Goal: Task Accomplishment & Management: Manage account settings

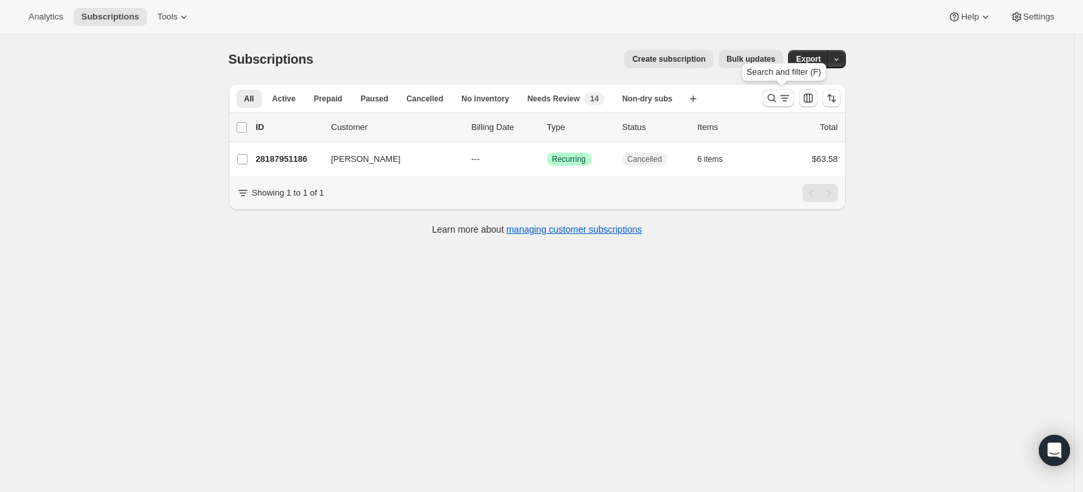
click at [768, 101] on button "Search and filter results" at bounding box center [778, 98] width 31 height 18
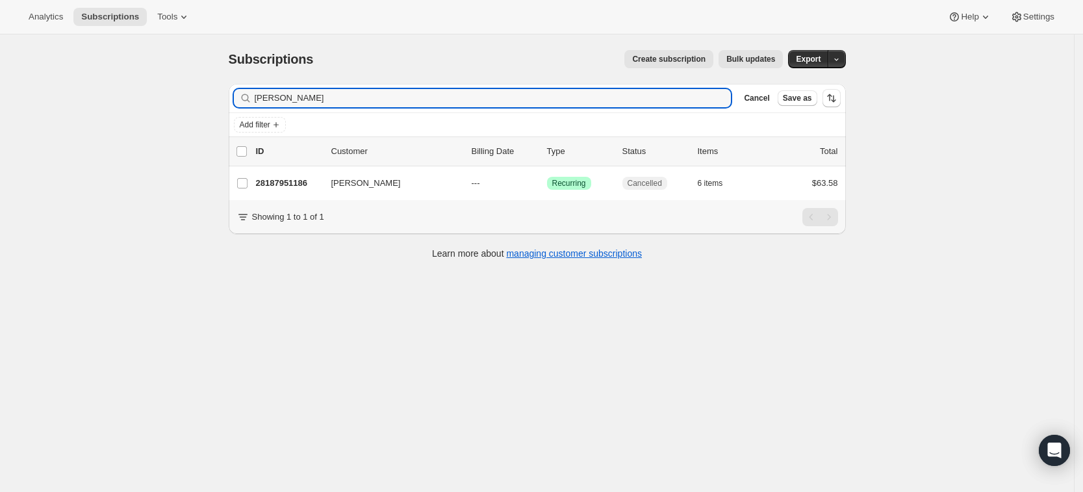
click at [723, 107] on div "Joy Thompson Clear" at bounding box center [483, 98] width 498 height 18
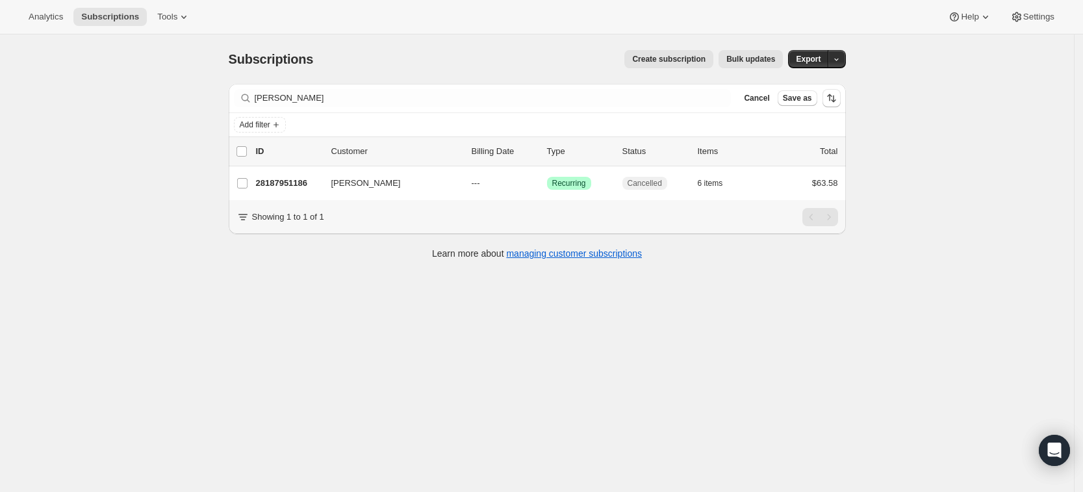
click at [723, 90] on div "Joy Thompson Clear" at bounding box center [483, 98] width 498 height 18
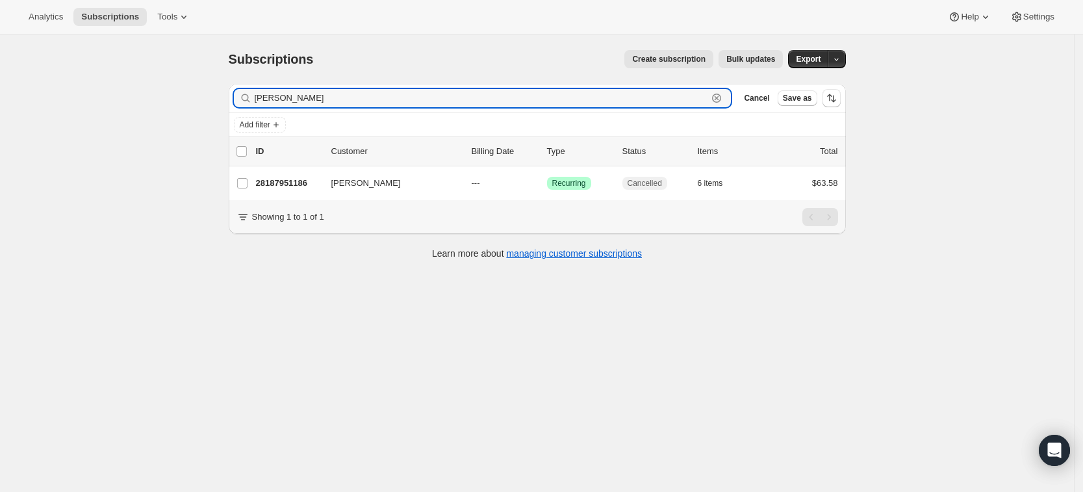
click at [723, 92] on icon "button" at bounding box center [716, 98] width 13 height 13
paste input "[EMAIL_ADDRESS][DOMAIN_NAME]"
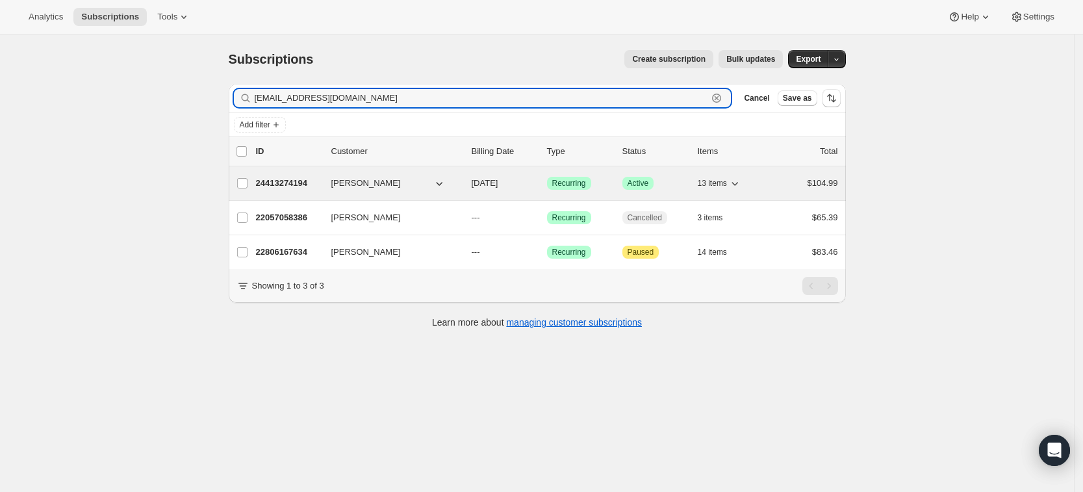
type input "[EMAIL_ADDRESS][DOMAIN_NAME]"
click at [295, 188] on p "24413274194" at bounding box center [288, 183] width 65 height 13
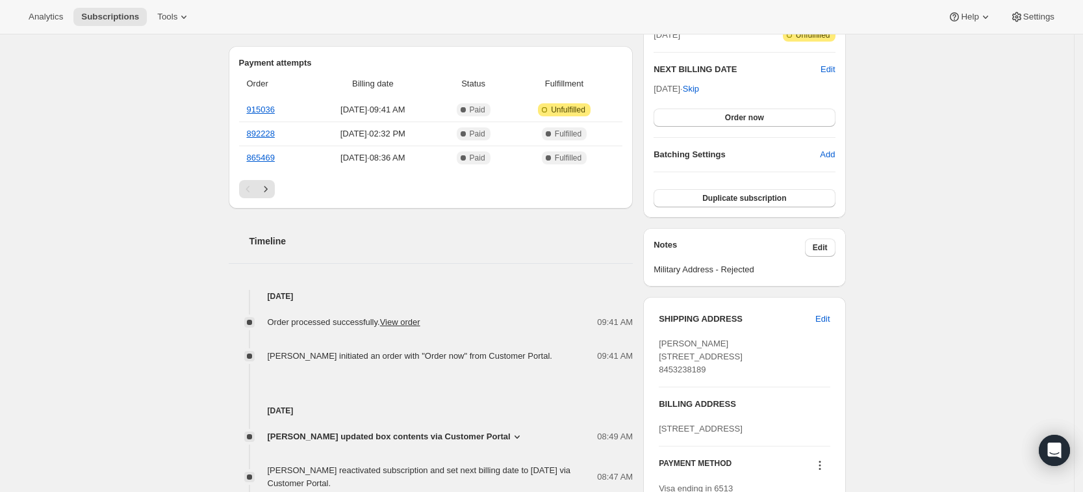
scroll to position [324, 0]
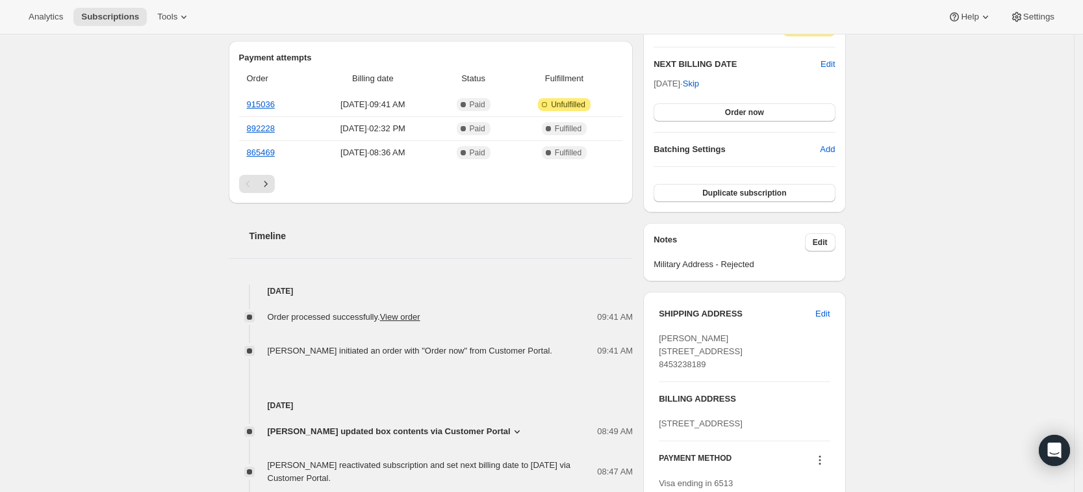
drag, startPoint x: 662, startPoint y: 390, endPoint x: 718, endPoint y: 389, distance: 56.5
click at [718, 389] on div "SHIPPING ADDRESS Edit Janine Famoso 102 Pawnee Avenue Oakland NJ, 07436 United …" at bounding box center [744, 405] width 202 height 227
copy span "8453238189"
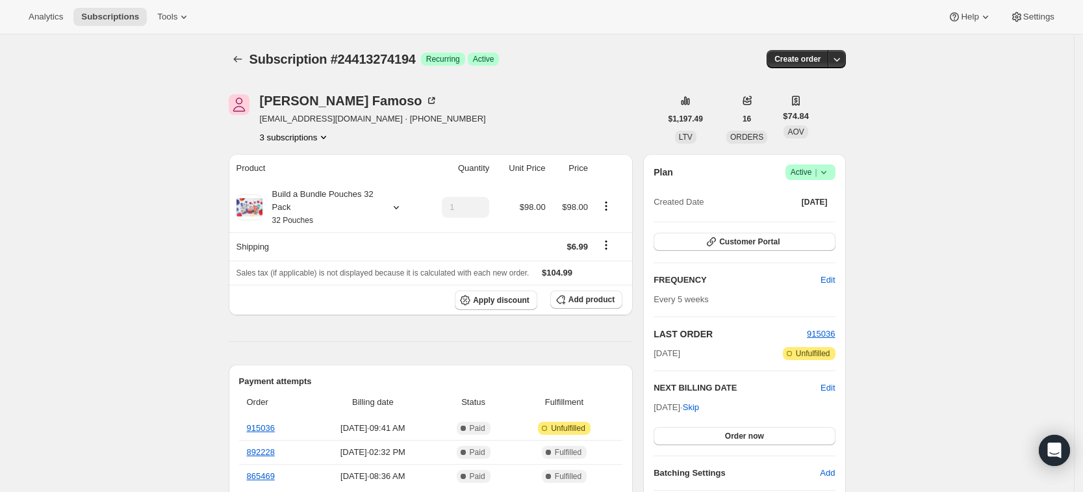
scroll to position [51, 0]
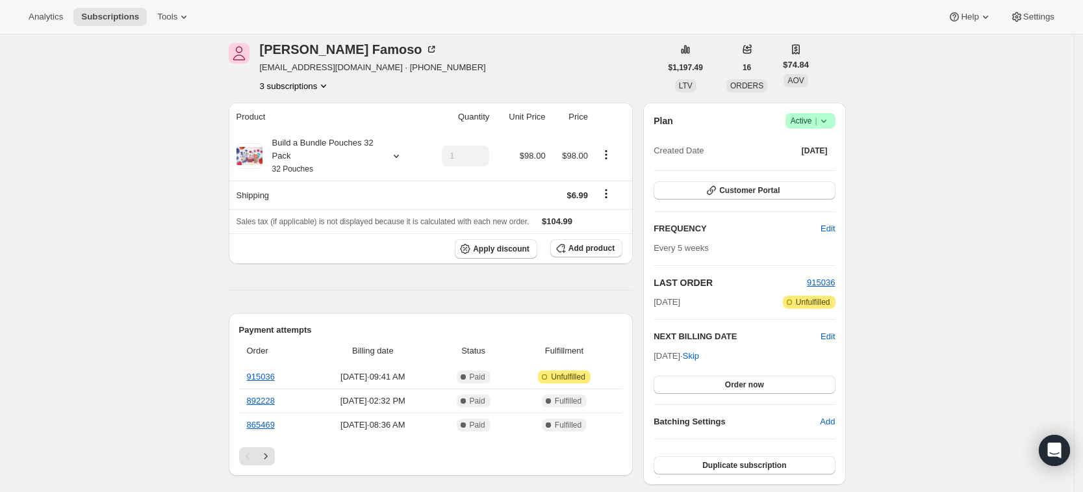
click at [356, 68] on span "[EMAIL_ADDRESS][DOMAIN_NAME] · [PHONE_NUMBER]" at bounding box center [373, 67] width 226 height 13
drag, startPoint x: 372, startPoint y: 66, endPoint x: 423, endPoint y: 70, distance: 50.8
click at [423, 70] on div "Janine Famoso janinecsabot@gmail.com · +15512063005 3 subscriptions" at bounding box center [445, 67] width 432 height 49
copy span "5512063005"
click at [319, 90] on button "3 subscriptions" at bounding box center [295, 85] width 71 height 13
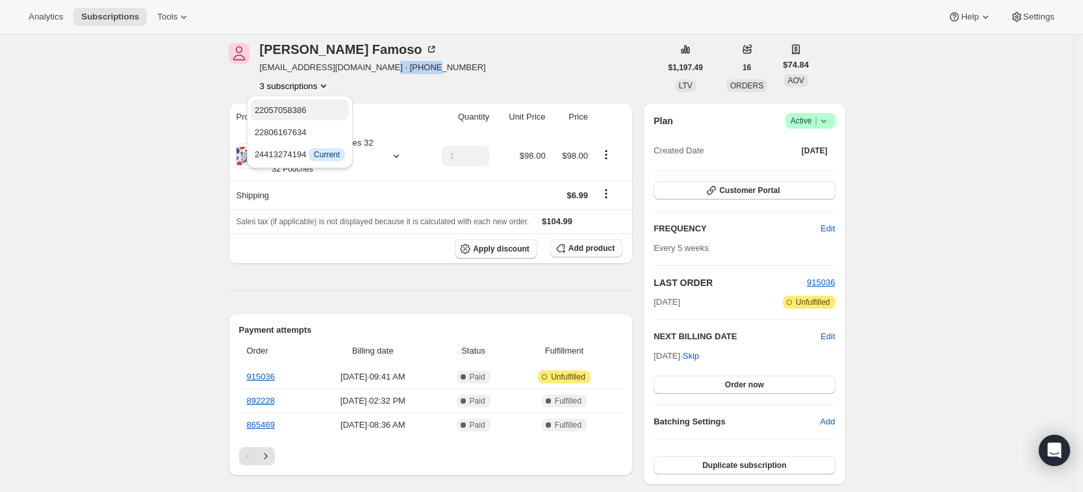
click at [311, 110] on span "22057058386" at bounding box center [300, 110] width 90 height 13
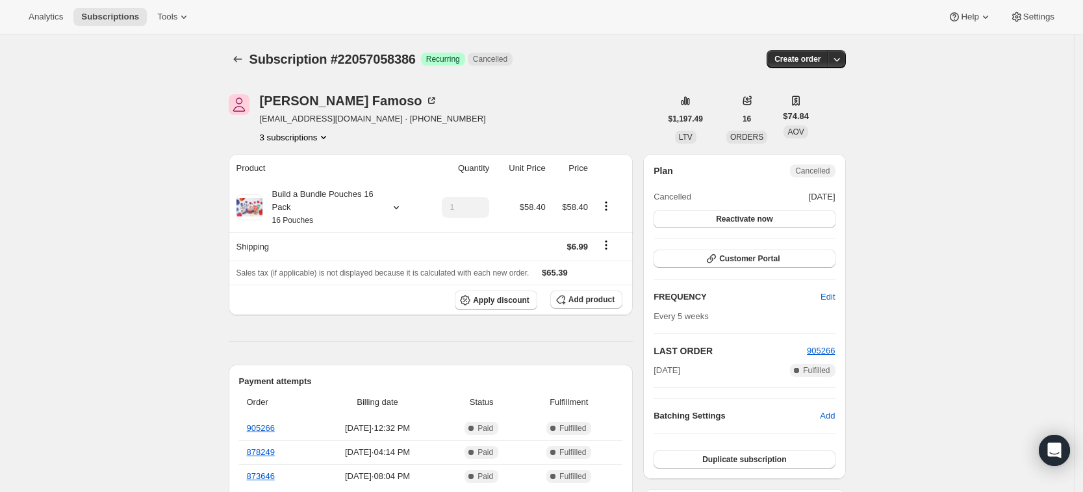
click at [315, 139] on button "3 subscriptions" at bounding box center [295, 137] width 71 height 13
click at [308, 186] on span "22806167634" at bounding box center [300, 183] width 90 height 13
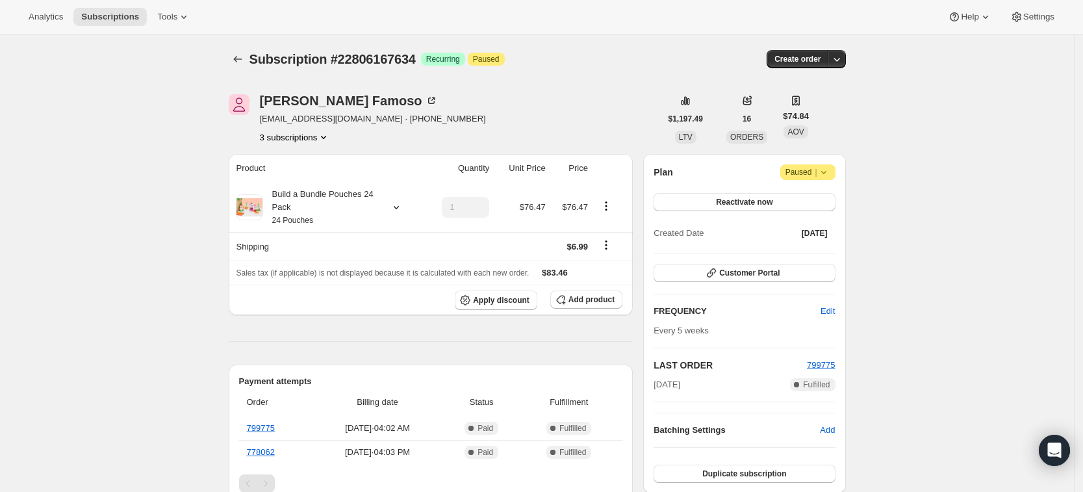
click at [306, 138] on button "3 subscriptions" at bounding box center [295, 137] width 71 height 13
click at [294, 205] on span "24413274194" at bounding box center [281, 206] width 52 height 10
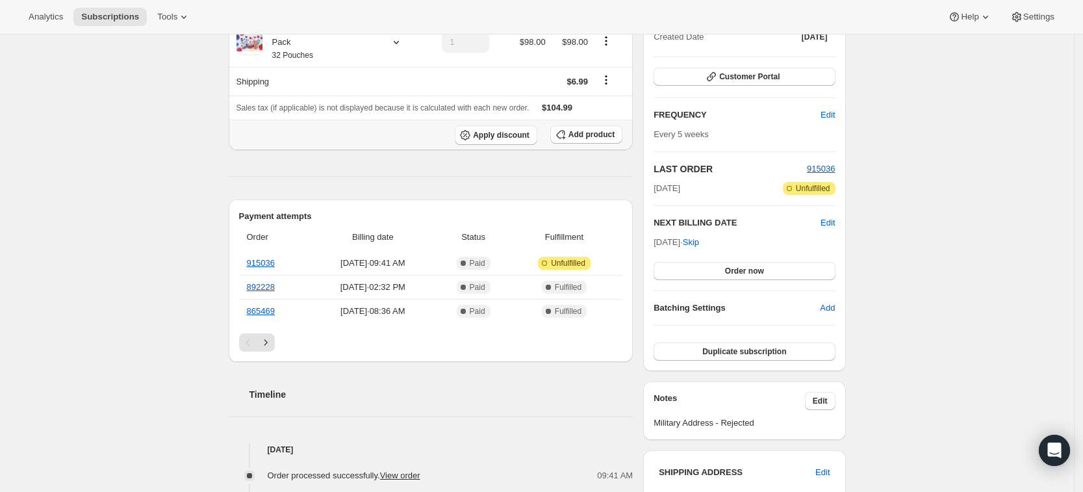
scroll to position [166, 0]
drag, startPoint x: 296, startPoint y: 269, endPoint x: 254, endPoint y: 274, distance: 42.5
click at [254, 274] on tbody "915036 [DATE] · 09:41 AM Complete Paid Attention Incomplete Unfulfilled 892228 …" at bounding box center [431, 286] width 384 height 71
click at [267, 263] on link "915036" at bounding box center [261, 262] width 28 height 10
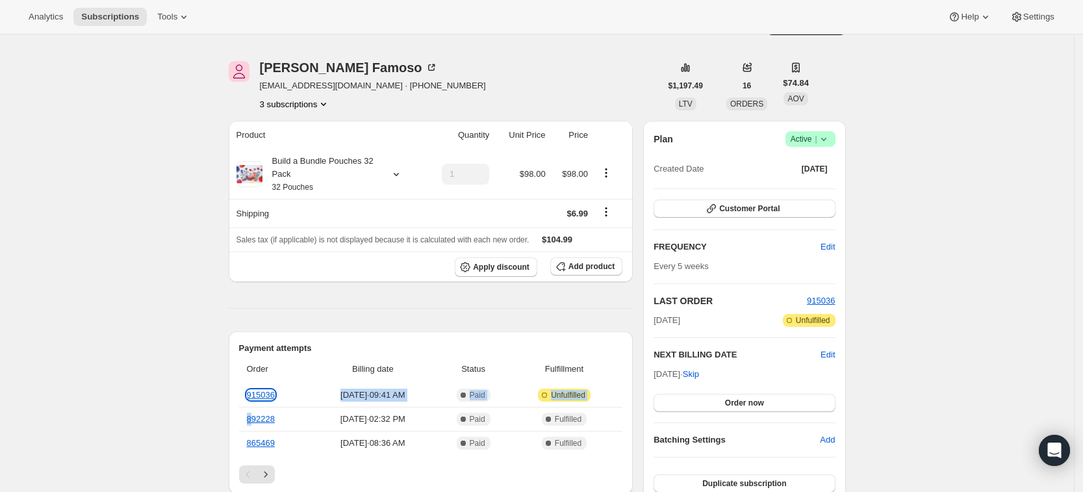
scroll to position [0, 0]
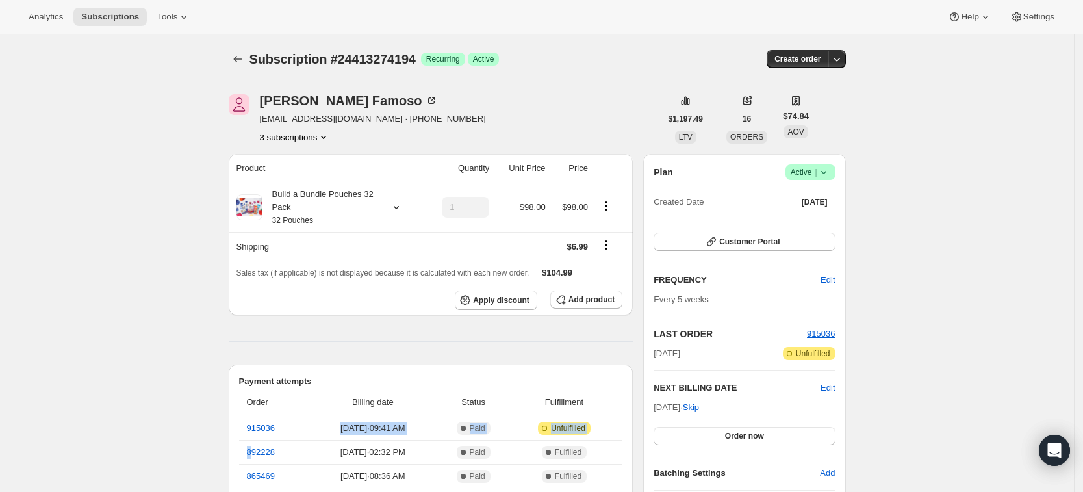
click at [303, 138] on button "3 subscriptions" at bounding box center [295, 137] width 71 height 13
click at [242, 59] on icon "Subscriptions" at bounding box center [237, 59] width 8 height 6
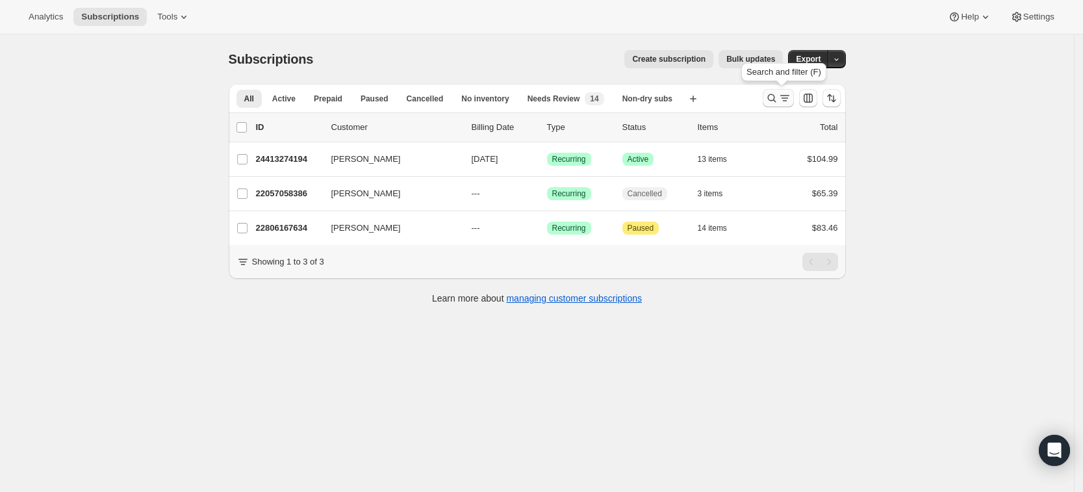
click at [777, 97] on icon "Search and filter results" at bounding box center [772, 98] width 13 height 13
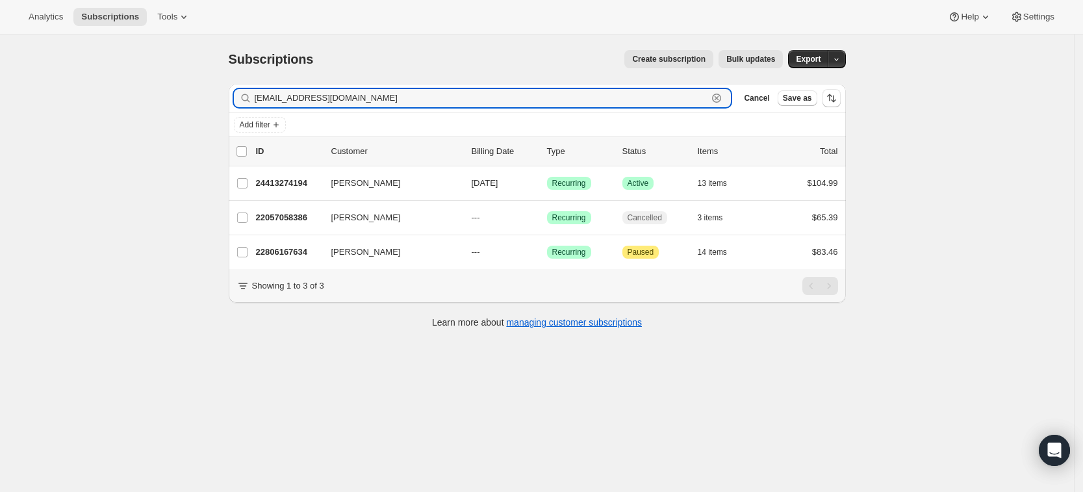
click at [719, 97] on icon "button" at bounding box center [717, 98] width 5 height 5
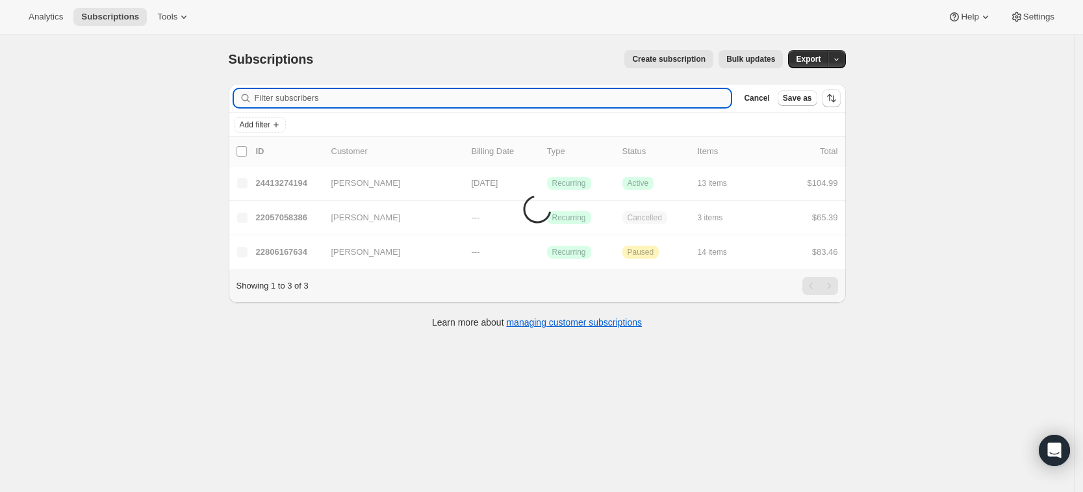
paste input "[EMAIL_ADDRESS][DOMAIN_NAME]"
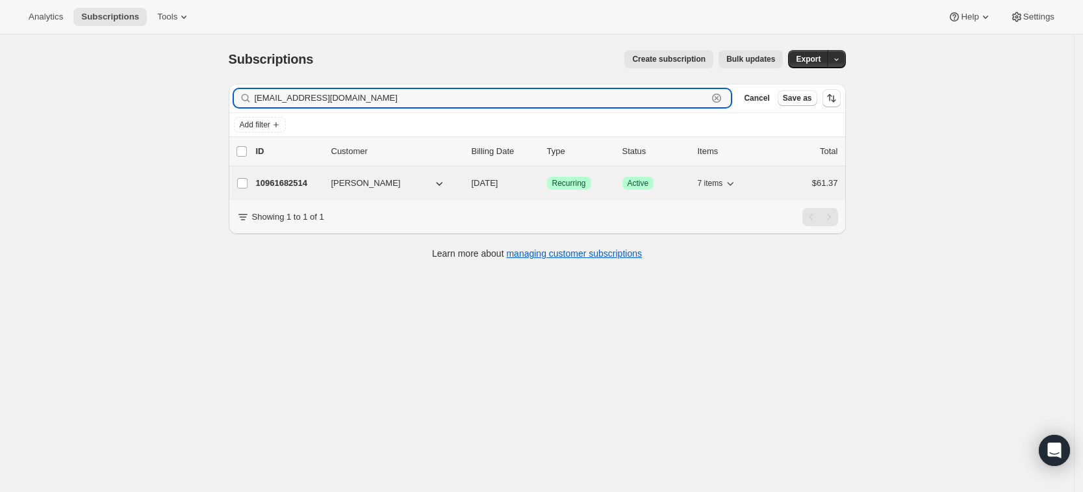
type input "[EMAIL_ADDRESS][DOMAIN_NAME]"
click at [274, 184] on p "10961682514" at bounding box center [288, 183] width 65 height 13
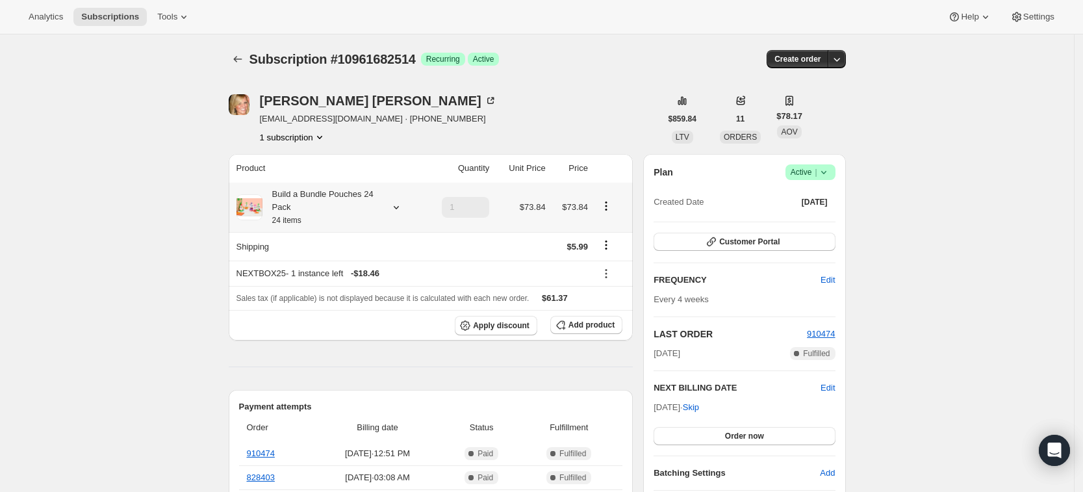
click at [398, 208] on icon at bounding box center [395, 207] width 5 height 3
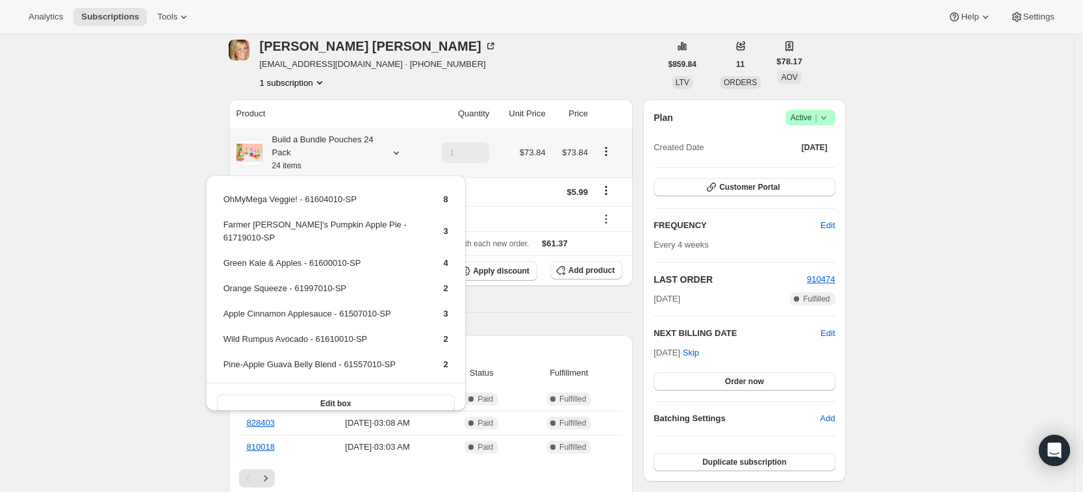
scroll to position [62, 0]
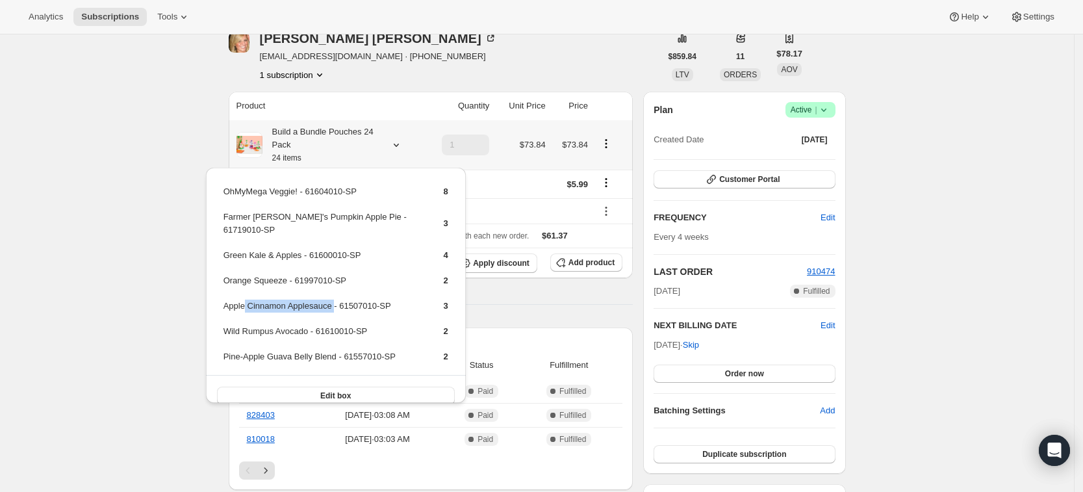
drag, startPoint x: 332, startPoint y: 291, endPoint x: 246, endPoint y: 294, distance: 86.5
click at [246, 299] on td "Apple Cinnamon Applesauce - 61507010-SP" at bounding box center [322, 311] width 199 height 24
copy td "Cinnamon Applesauce"
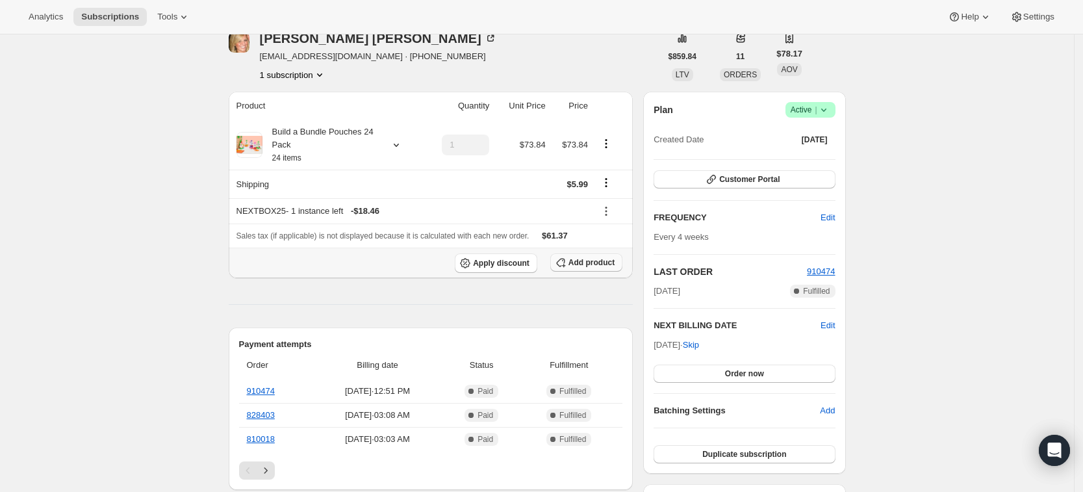
click at [604, 262] on span "Add product" at bounding box center [592, 262] width 46 height 10
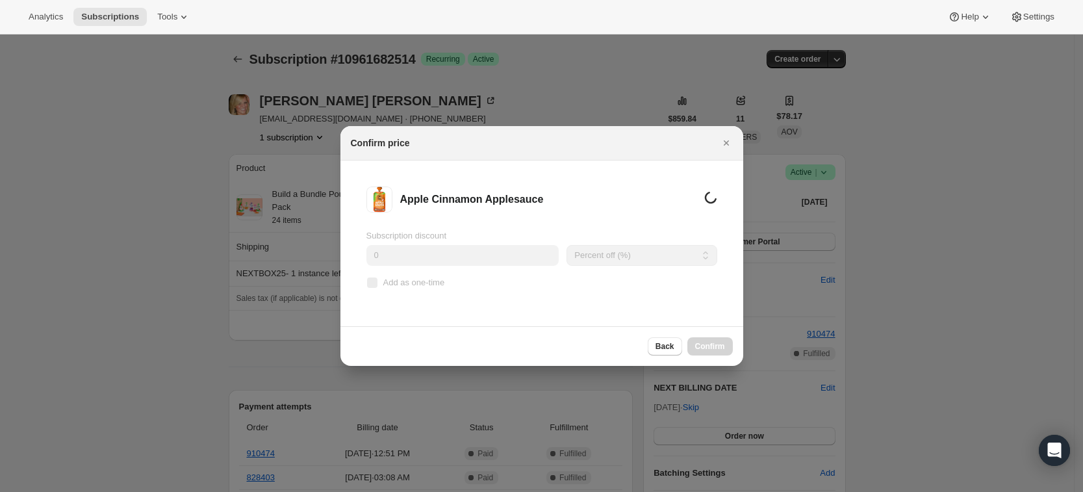
scroll to position [0, 0]
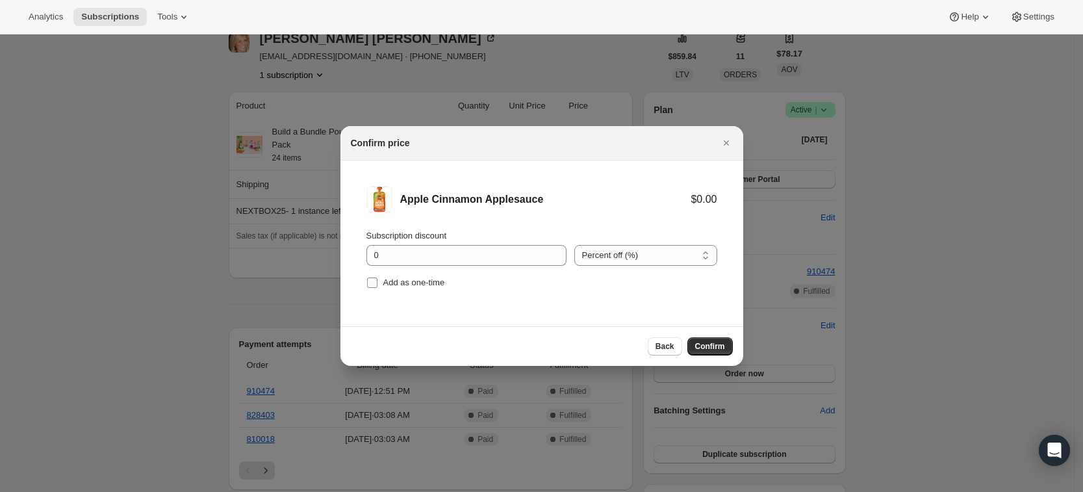
click at [374, 285] on input "Add as one-time" at bounding box center [372, 282] width 10 height 10
checkbox input "true"
click at [714, 346] on span "Confirm" at bounding box center [710, 346] width 30 height 10
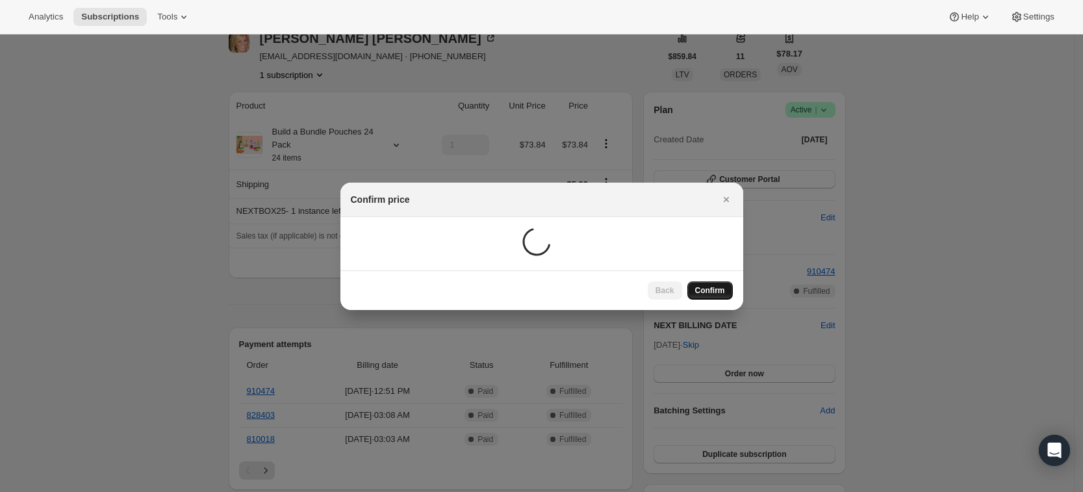
scroll to position [62, 0]
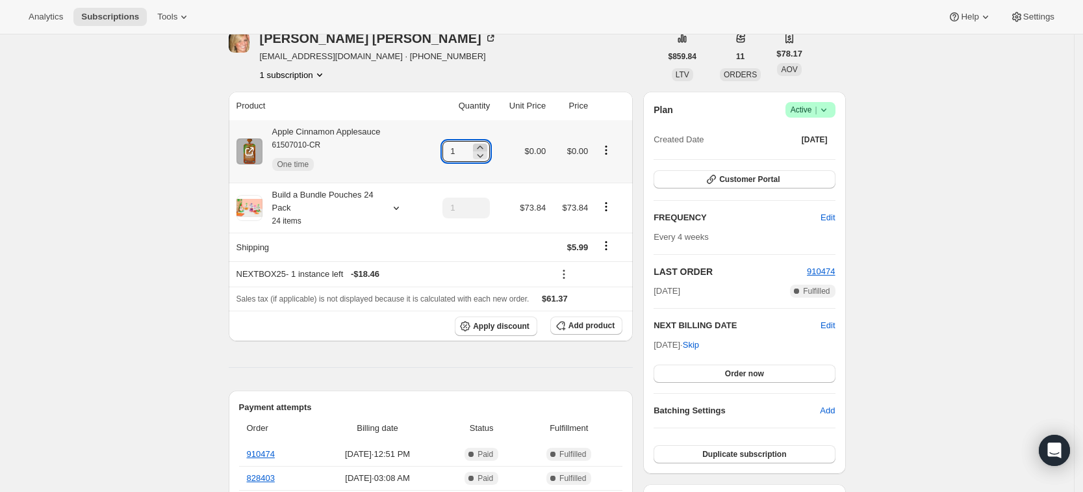
click at [483, 146] on icon at bounding box center [480, 147] width 13 height 13
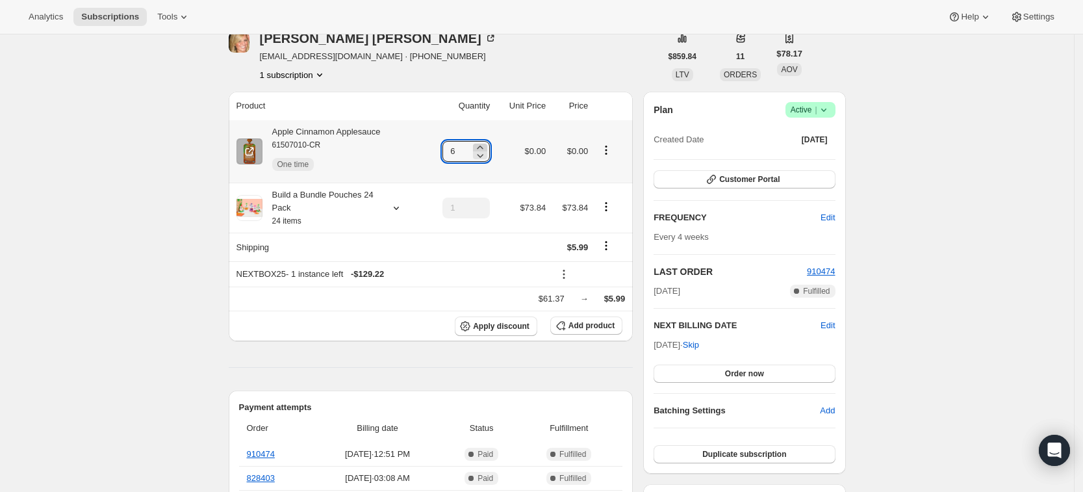
click at [483, 146] on icon at bounding box center [480, 147] width 13 height 13
type input "8"
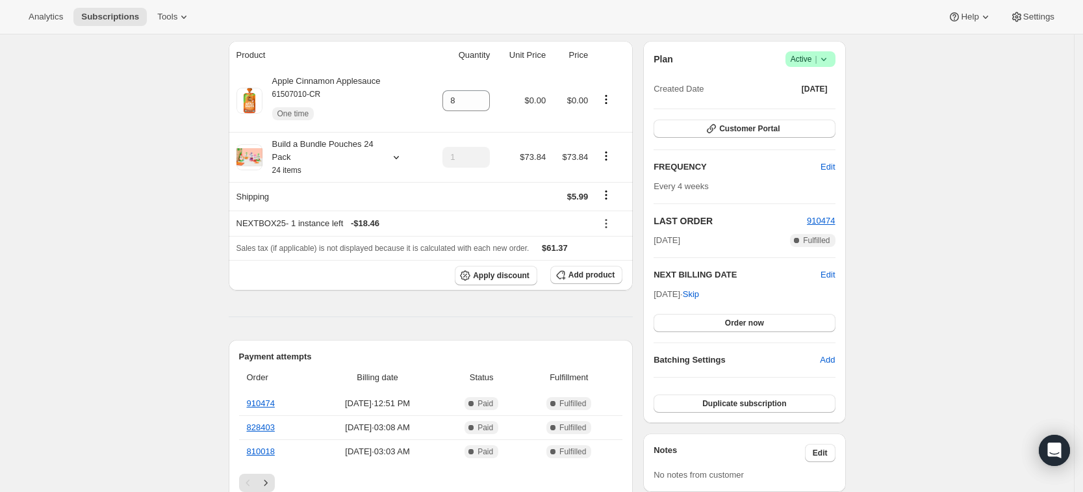
scroll to position [0, 0]
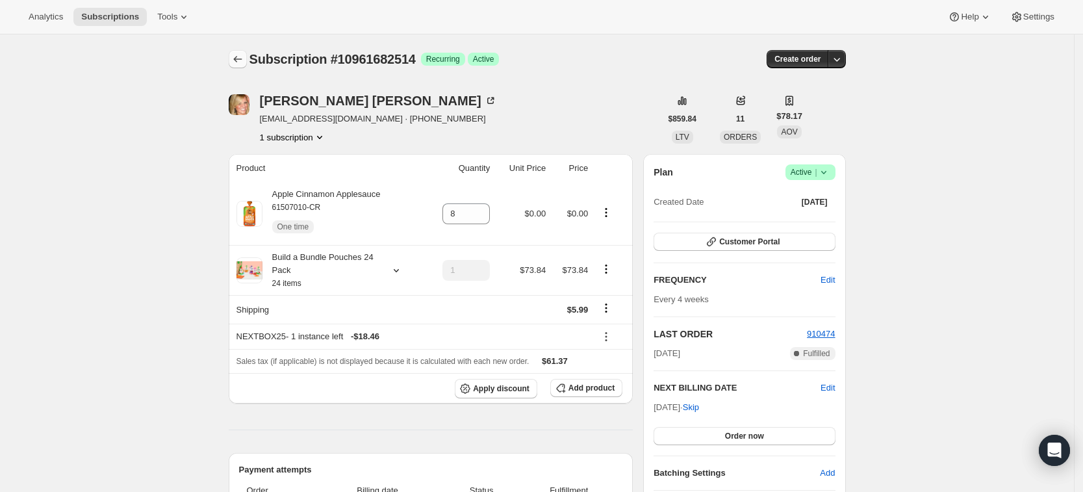
click at [236, 56] on icon "Subscriptions" at bounding box center [237, 59] width 13 height 13
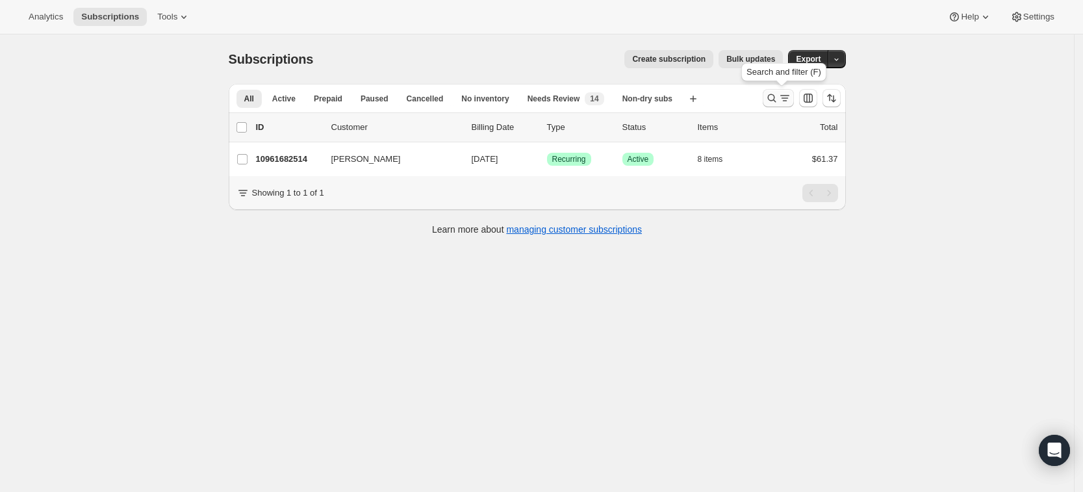
click at [779, 101] on icon "Search and filter results" at bounding box center [772, 98] width 13 height 13
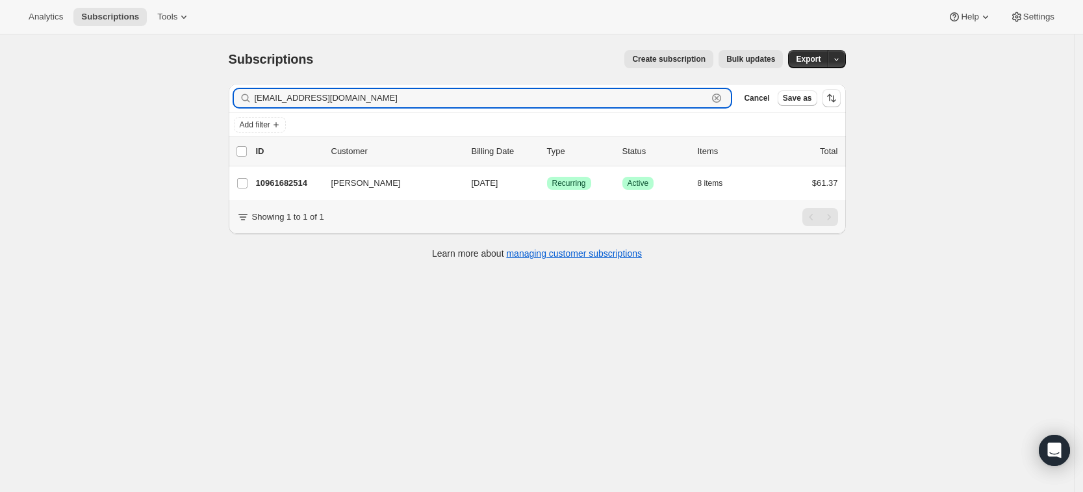
click at [723, 97] on icon "button" at bounding box center [716, 98] width 13 height 13
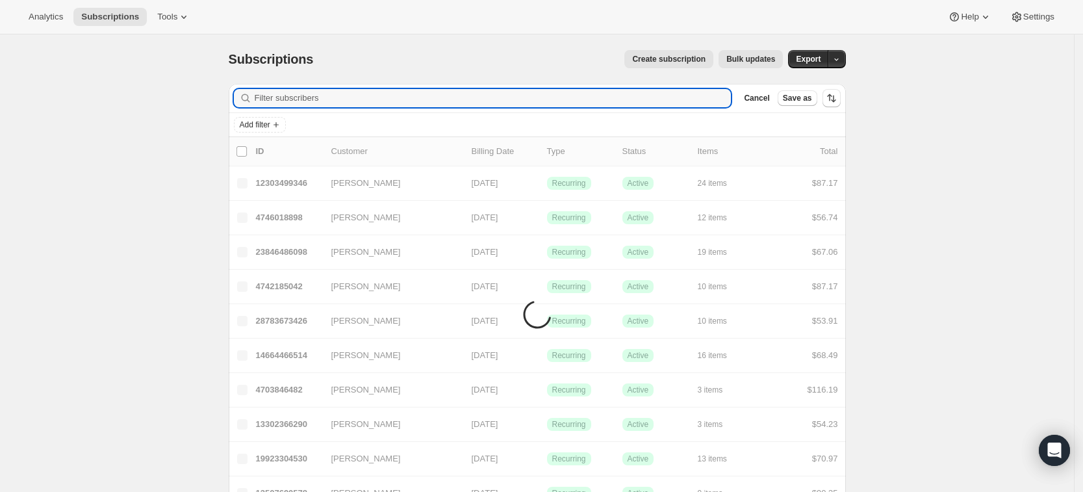
paste input "[PERSON_NAME][EMAIL_ADDRESS][PERSON_NAME][DOMAIN_NAME]"
type input "[PERSON_NAME][EMAIL_ADDRESS][PERSON_NAME][DOMAIN_NAME]"
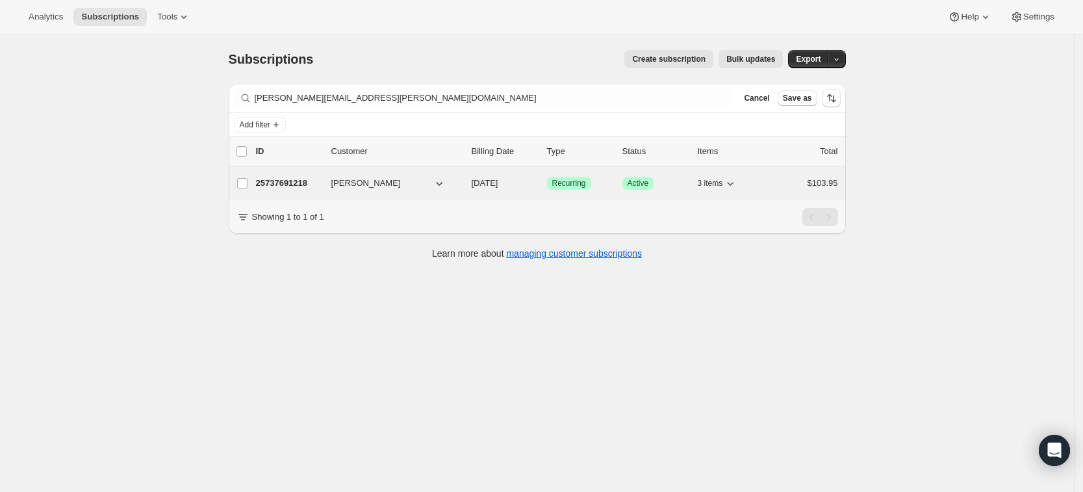
click at [298, 184] on p "25737691218" at bounding box center [288, 183] width 65 height 13
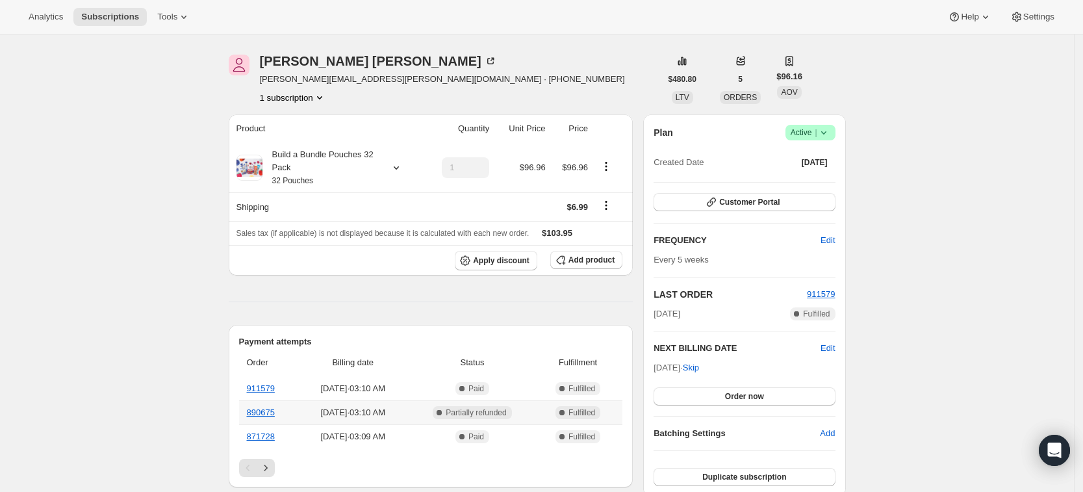
scroll to position [30, 0]
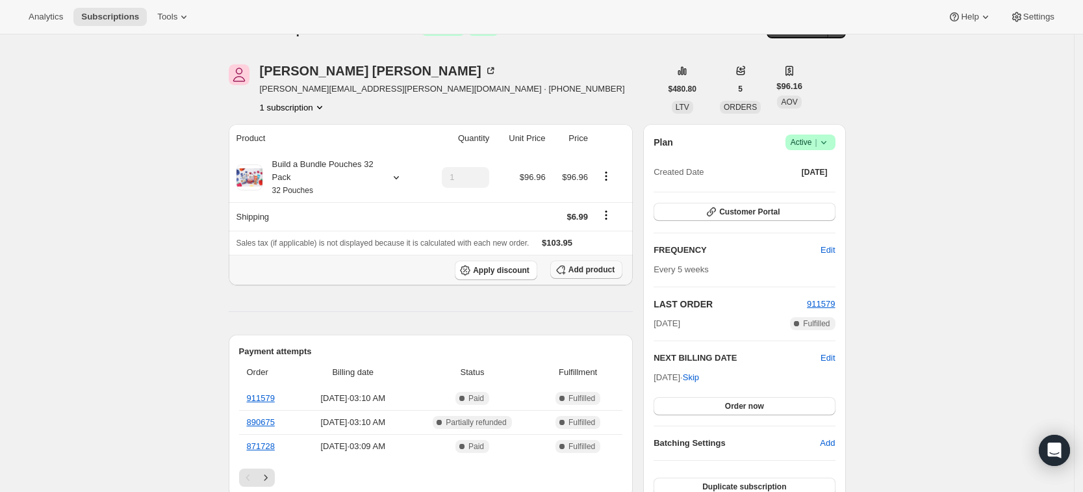
click at [594, 271] on span "Add product" at bounding box center [592, 269] width 46 height 10
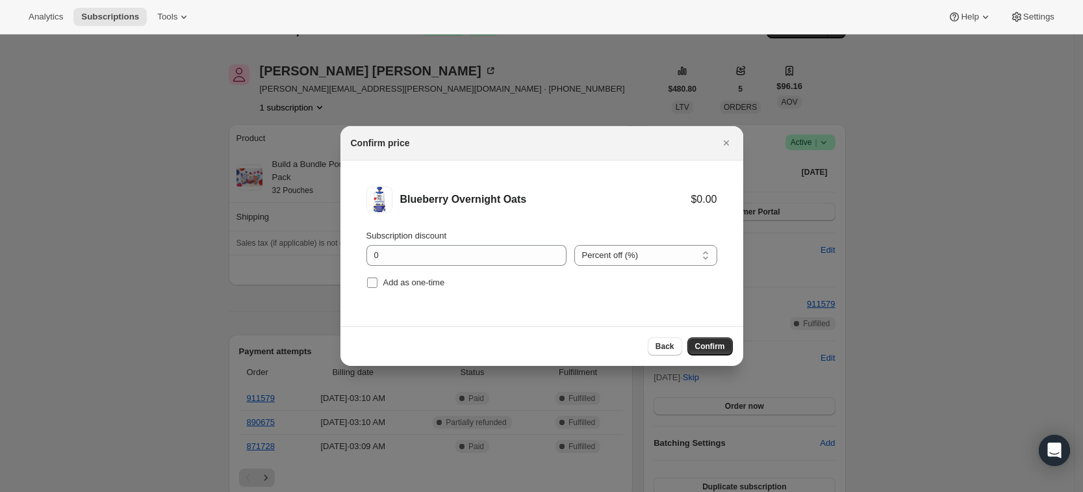
click at [407, 282] on span "Add as one-time" at bounding box center [414, 282] width 62 height 10
click at [378, 282] on input "Add as one-time" at bounding box center [372, 282] width 10 height 10
checkbox input "true"
click at [720, 341] on span "Confirm" at bounding box center [710, 346] width 30 height 10
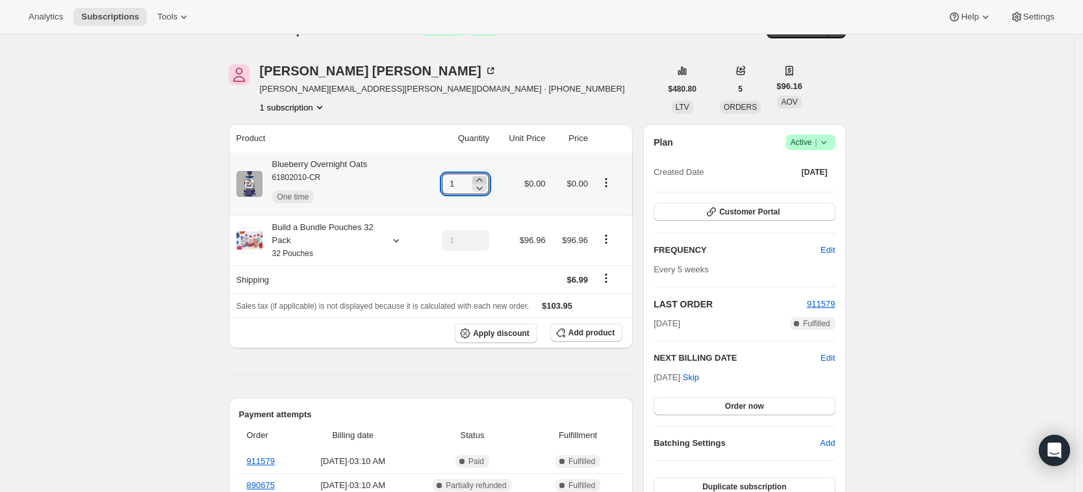
click at [483, 179] on icon at bounding box center [480, 179] width 6 height 3
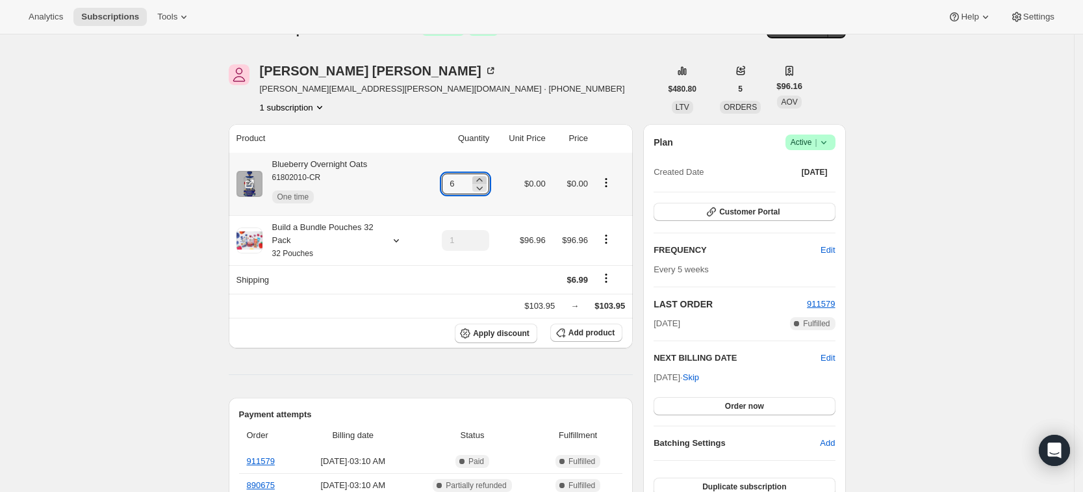
click at [483, 179] on icon at bounding box center [480, 179] width 6 height 3
type input "10"
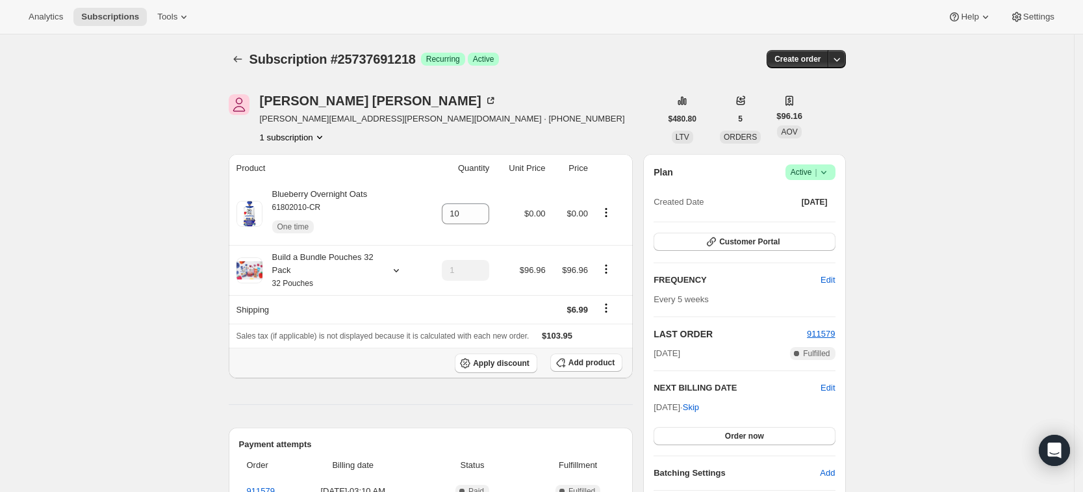
scroll to position [1, 0]
click at [486, 218] on icon at bounding box center [479, 217] width 13 height 13
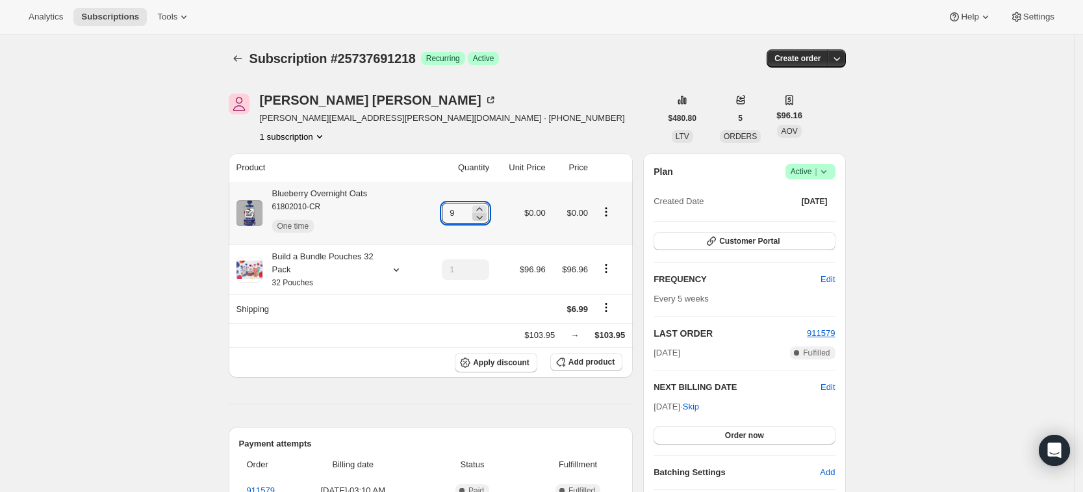
click at [486, 218] on icon at bounding box center [479, 217] width 13 height 13
type input "8"
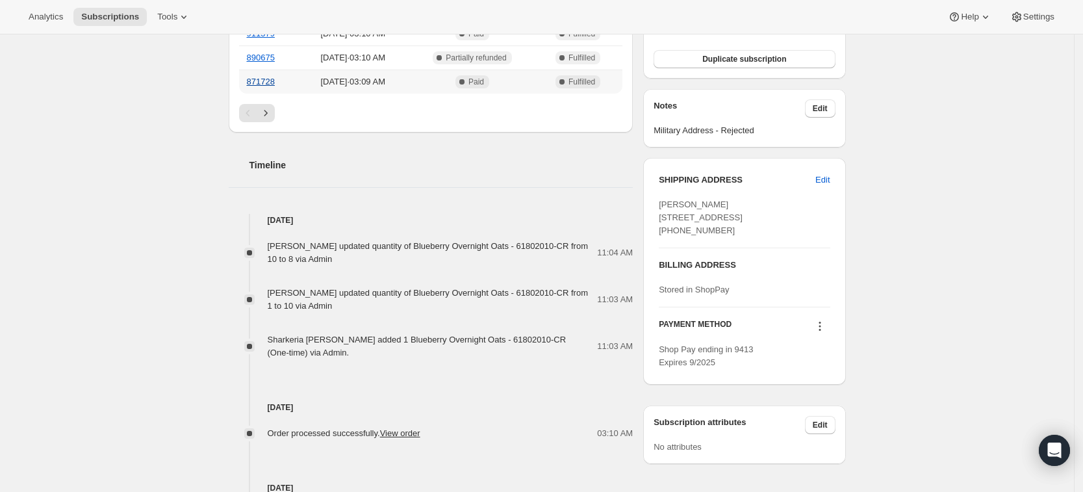
scroll to position [0, 0]
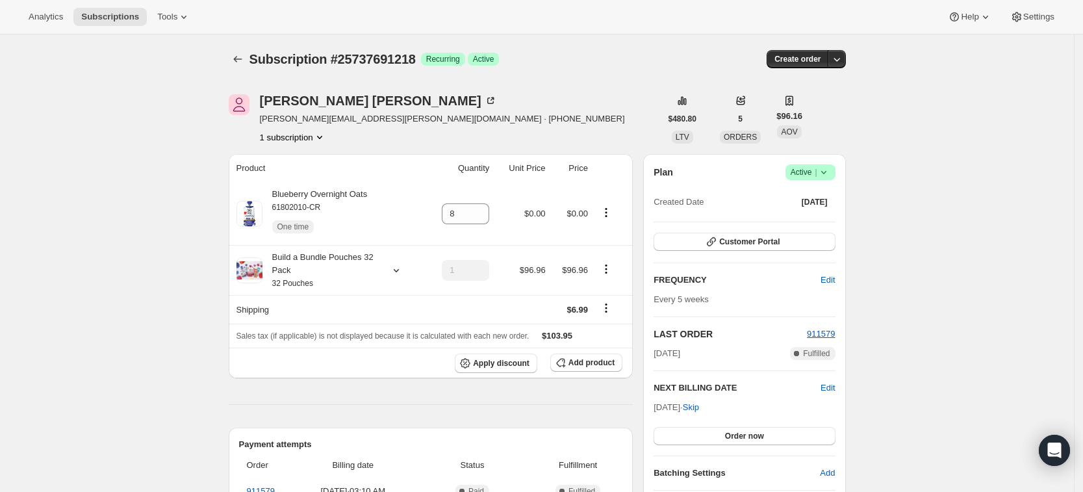
click at [234, 68] on div "Subscription #25737691218. This page is ready Subscription #25737691218 Success…" at bounding box center [537, 58] width 617 height 49
click at [237, 64] on icon "Subscriptions" at bounding box center [237, 59] width 13 height 13
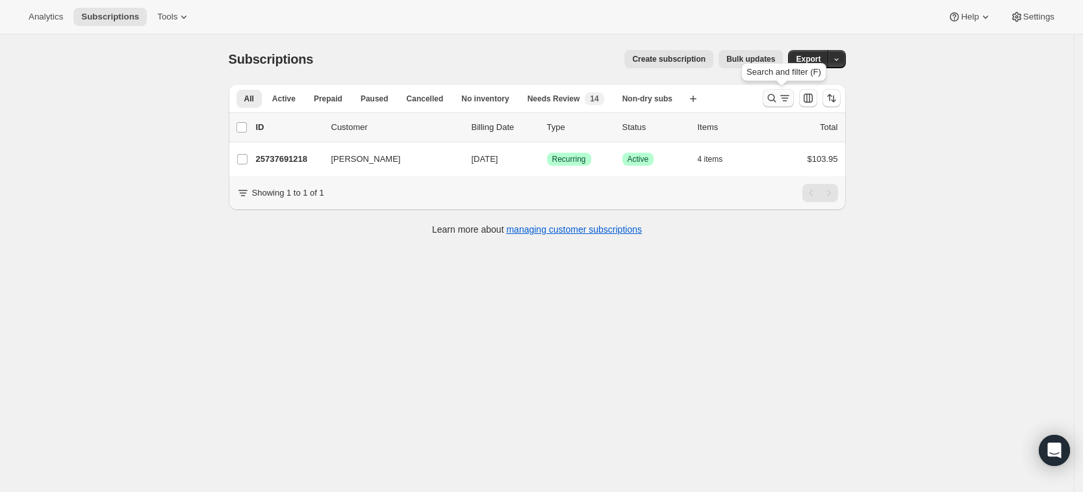
click at [773, 103] on icon "Search and filter results" at bounding box center [772, 98] width 13 height 13
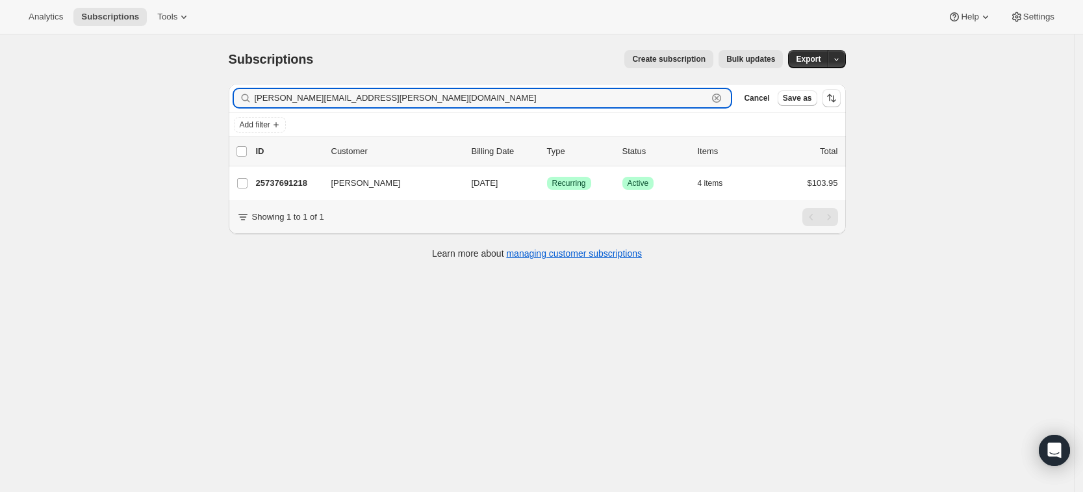
click at [721, 95] on icon "button" at bounding box center [716, 98] width 9 height 9
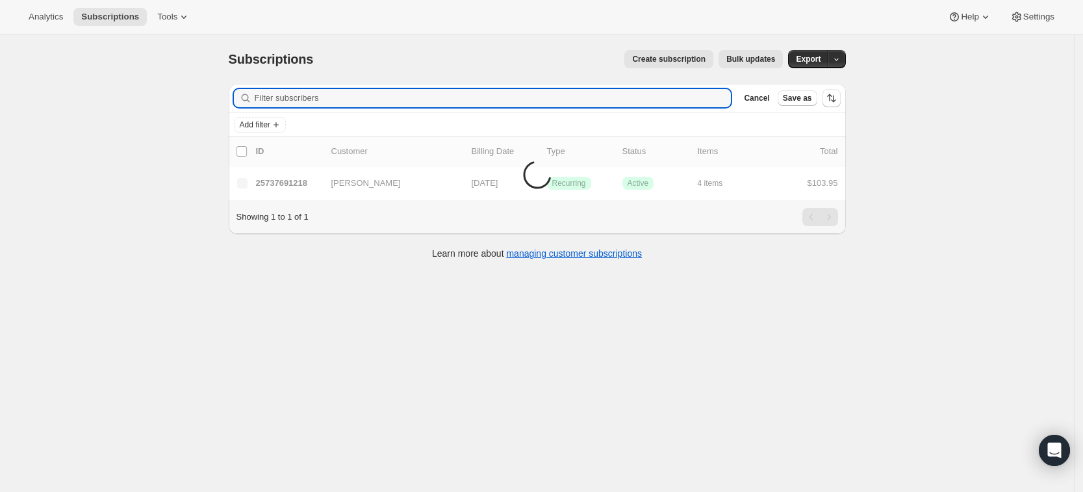
paste input "[EMAIL_ADDRESS][DOMAIN_NAME]"
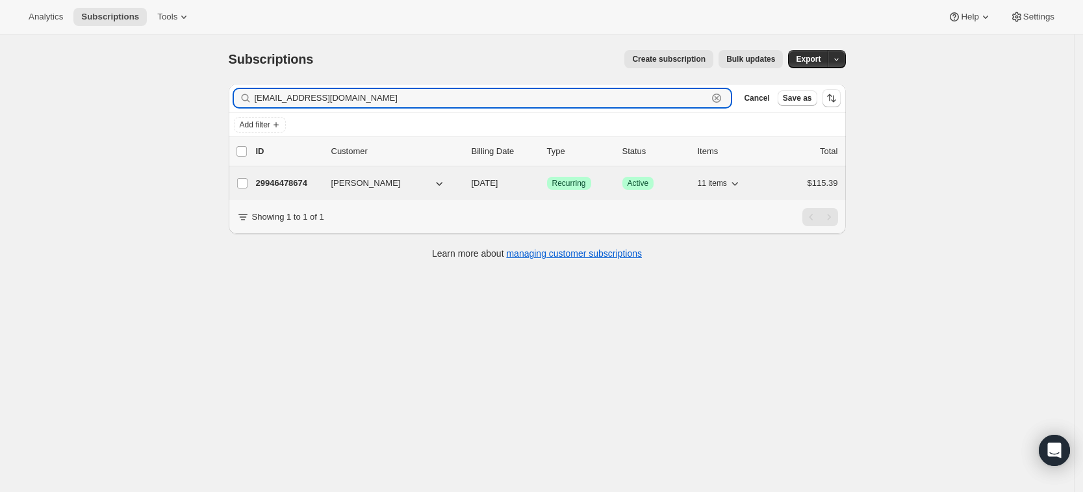
type input "[EMAIL_ADDRESS][DOMAIN_NAME]"
click at [281, 183] on p "29946478674" at bounding box center [288, 183] width 65 height 13
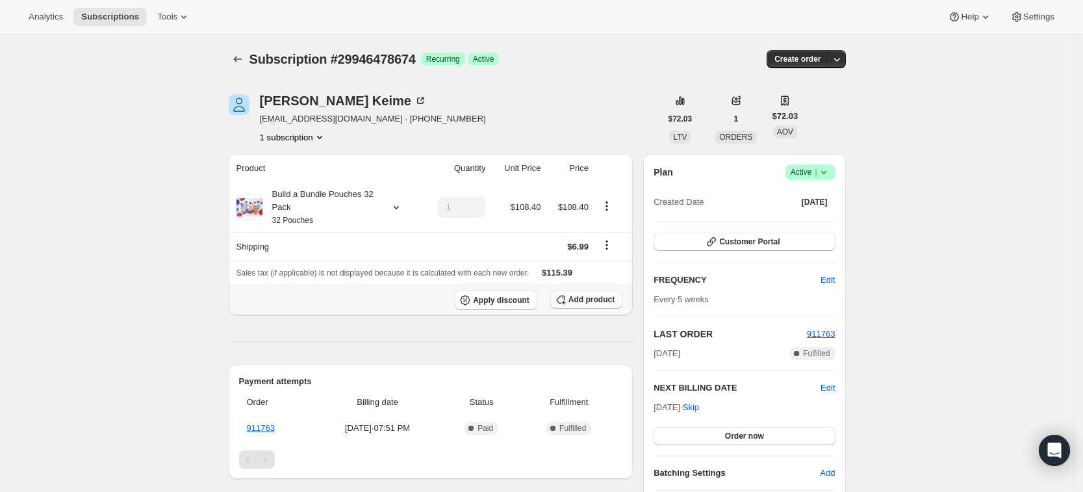
click at [584, 300] on span "Add product" at bounding box center [592, 299] width 46 height 10
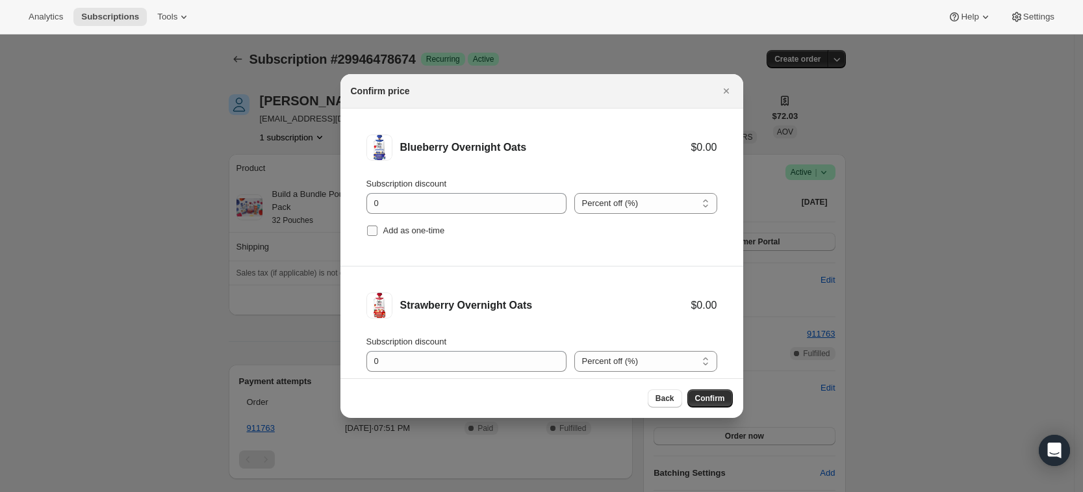
click at [424, 233] on span "Add as one-time" at bounding box center [414, 231] width 62 height 10
click at [378, 233] on input "Add as one-time" at bounding box center [372, 231] width 10 height 10
checkbox input "true"
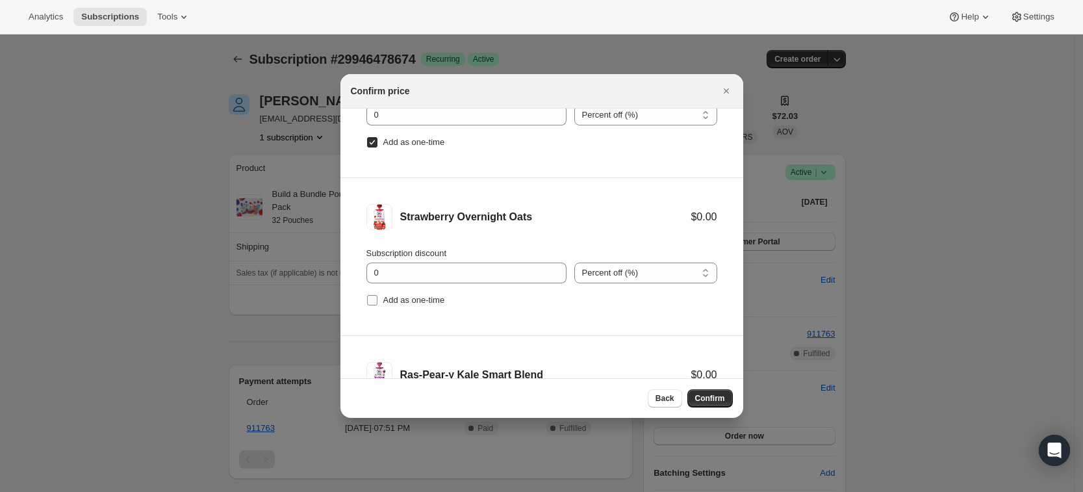
click at [415, 296] on span "Add as one-time" at bounding box center [414, 300] width 62 height 10
click at [378, 296] on input "Add as one-time" at bounding box center [372, 300] width 10 height 10
checkbox input "true"
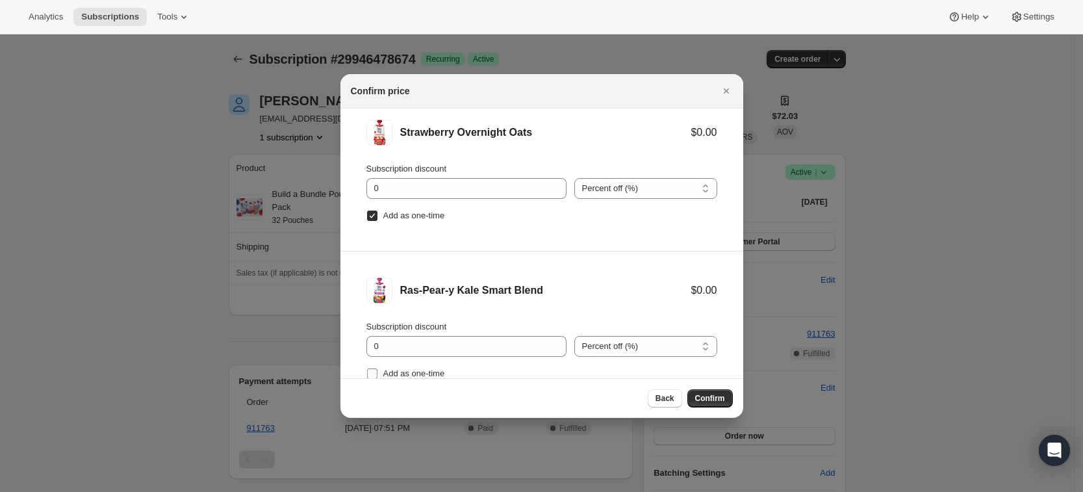
click at [422, 376] on span "Add as one-time" at bounding box center [414, 373] width 62 height 10
click at [378, 376] on input "Add as one-time" at bounding box center [372, 373] width 10 height 10
checkbox input "true"
click at [712, 400] on span "Confirm" at bounding box center [710, 398] width 30 height 10
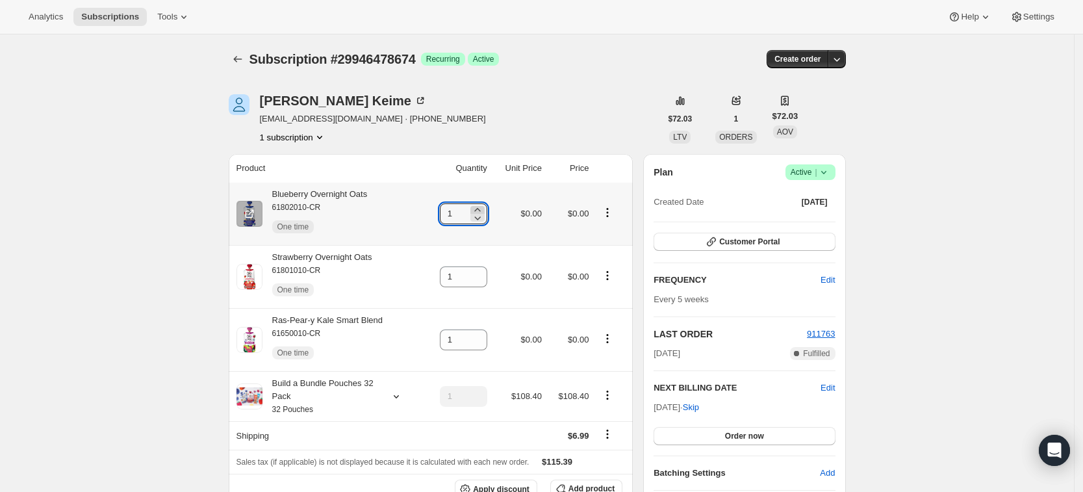
click at [483, 209] on icon at bounding box center [477, 209] width 13 height 13
type input "3"
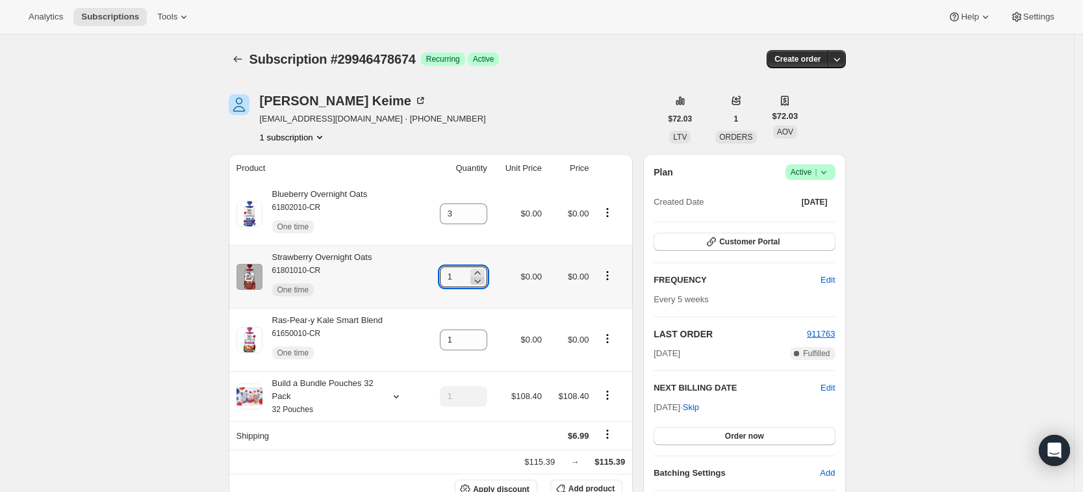
click at [484, 273] on icon at bounding box center [477, 272] width 13 height 13
type input "3"
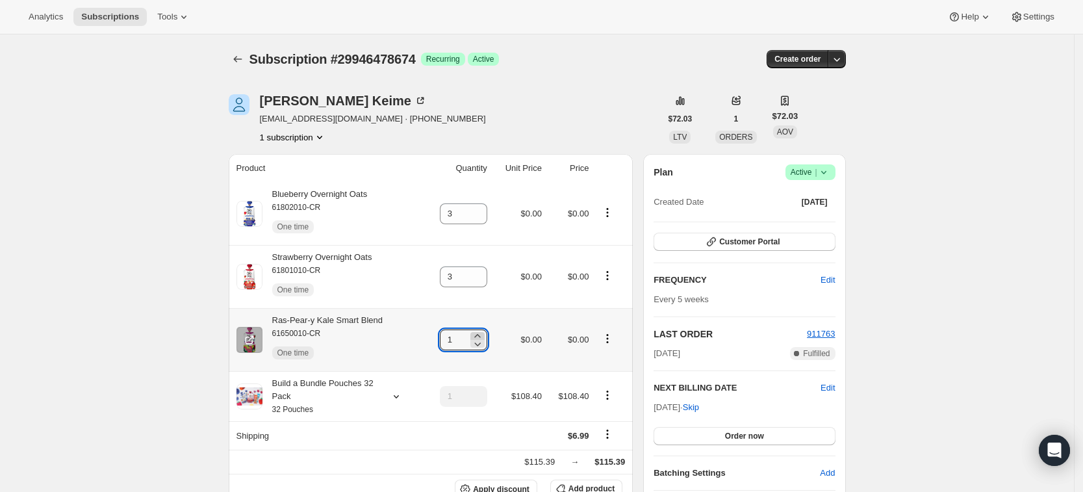
click at [480, 331] on icon at bounding box center [477, 335] width 13 height 13
type input "5"
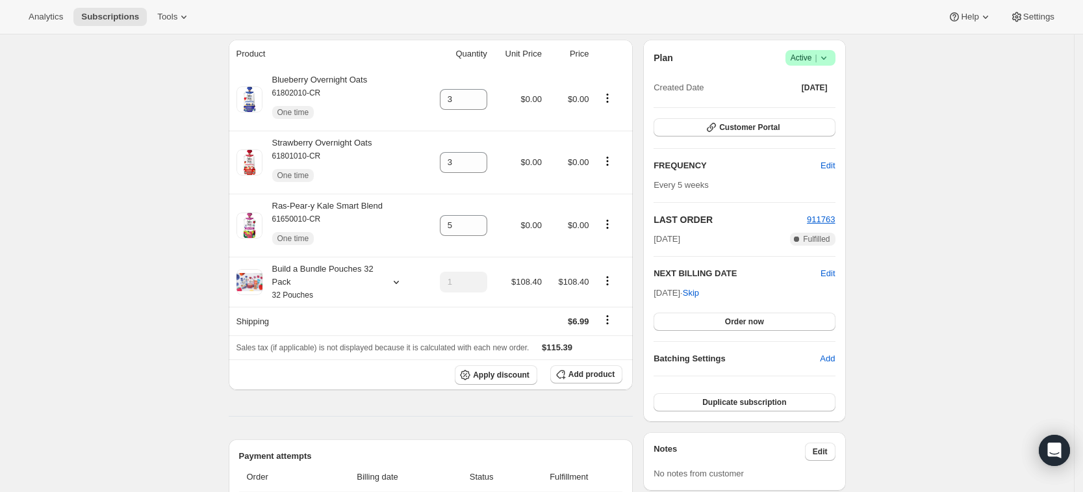
scroll to position [0, 0]
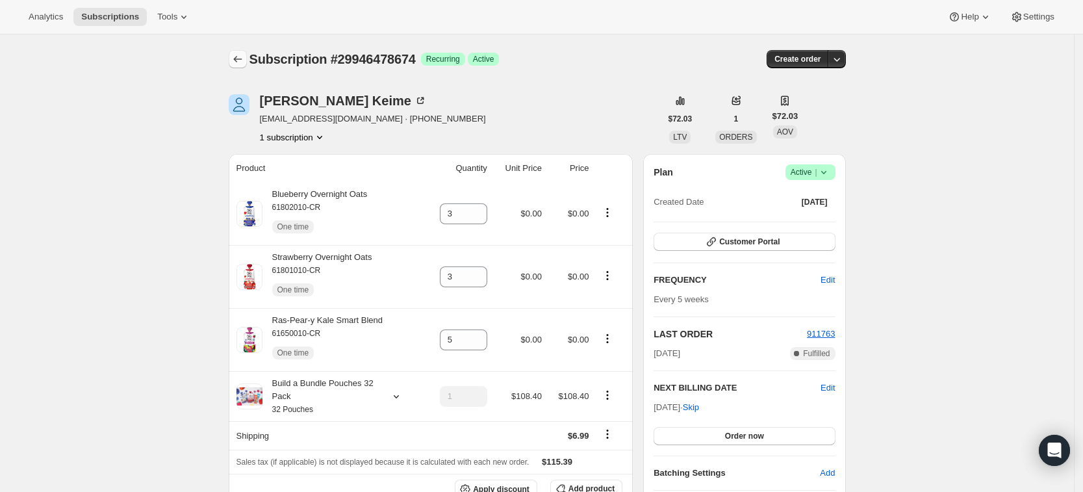
click at [235, 63] on icon "Subscriptions" at bounding box center [237, 59] width 13 height 13
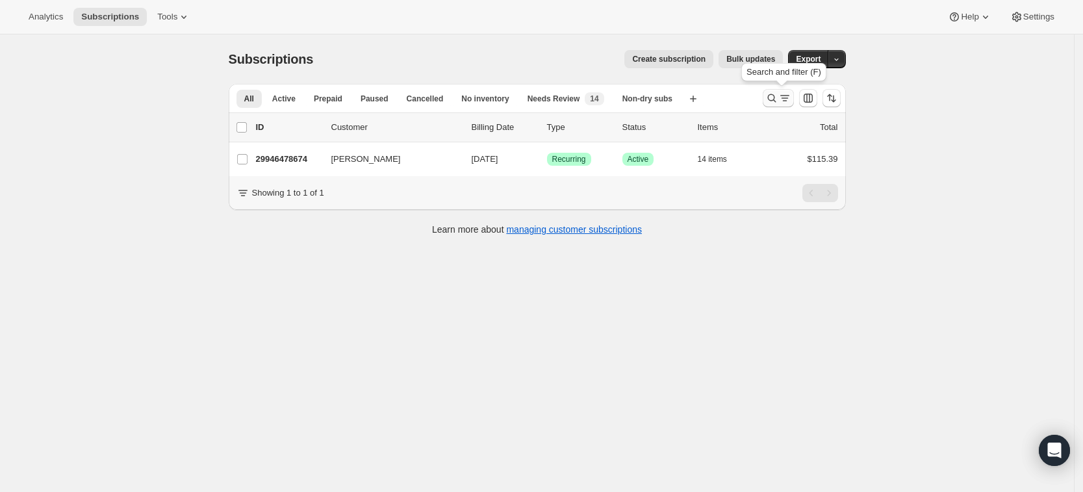
click at [776, 98] on icon "Search and filter results" at bounding box center [772, 98] width 13 height 13
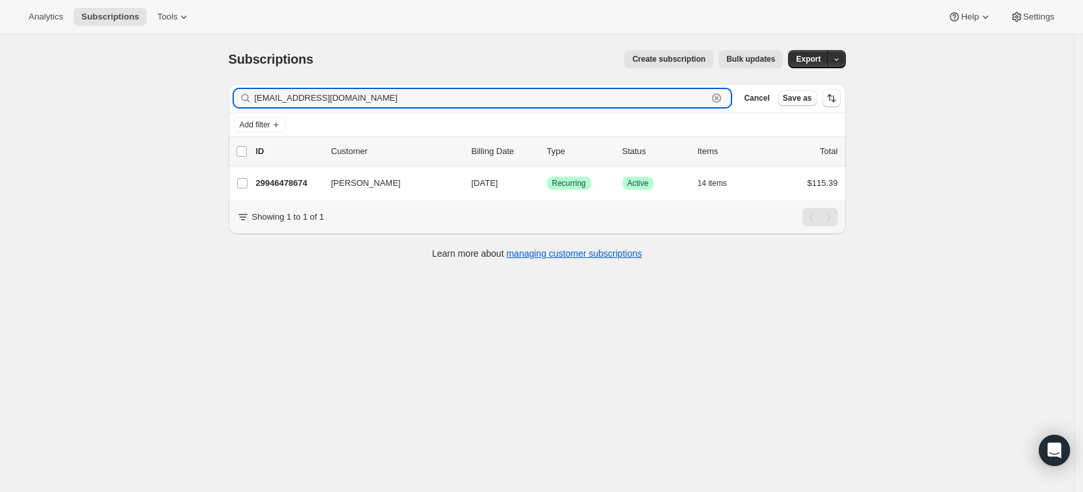
click at [719, 99] on icon "button" at bounding box center [717, 98] width 5 height 5
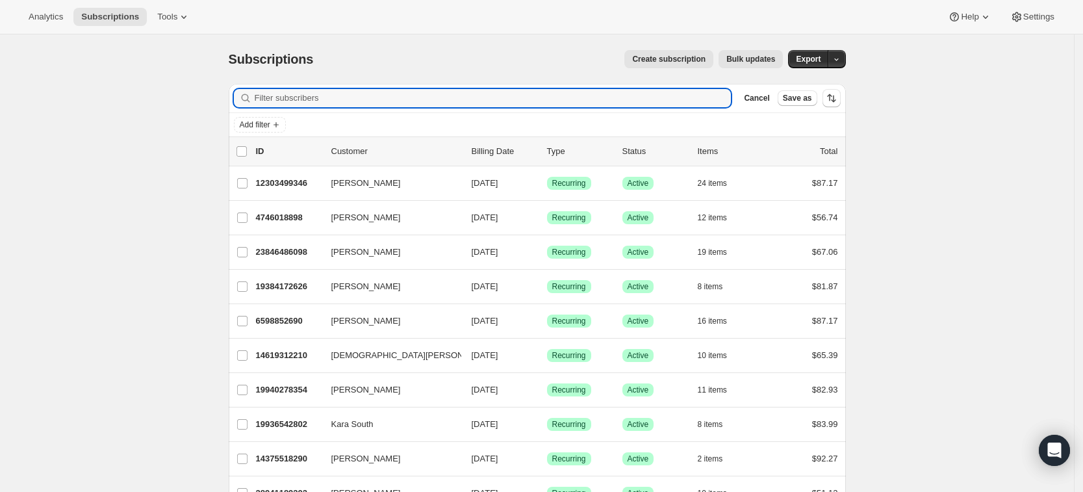
paste input "[PERSON_NAME]"
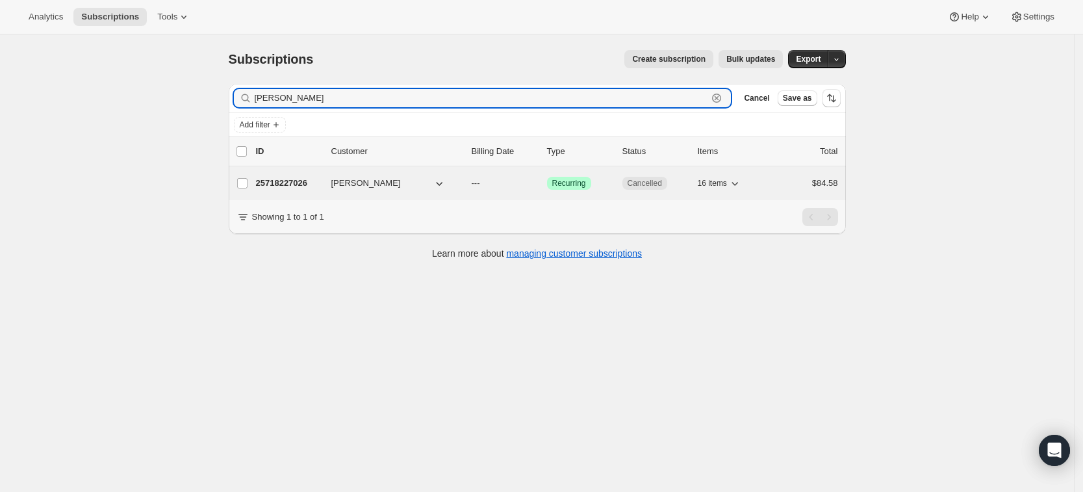
type input "[PERSON_NAME]"
click at [450, 185] on button "[PERSON_NAME]" at bounding box center [389, 183] width 130 height 21
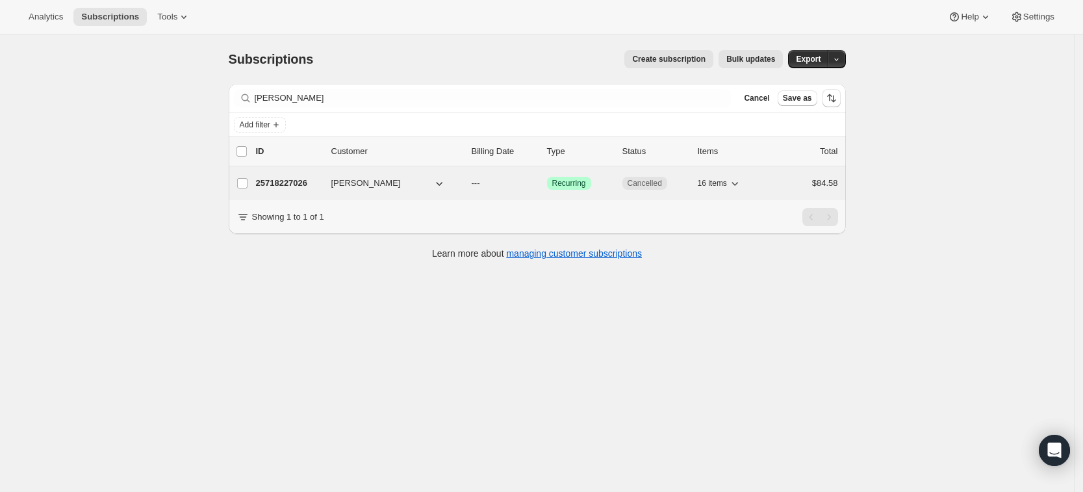
click at [446, 185] on icon "button" at bounding box center [439, 183] width 13 height 13
click at [441, 182] on icon "button" at bounding box center [439, 184] width 6 height 4
click at [441, 185] on icon "button" at bounding box center [439, 183] width 13 height 13
click at [444, 181] on icon "button" at bounding box center [439, 183] width 13 height 13
click at [436, 183] on button "[PERSON_NAME]" at bounding box center [389, 183] width 130 height 21
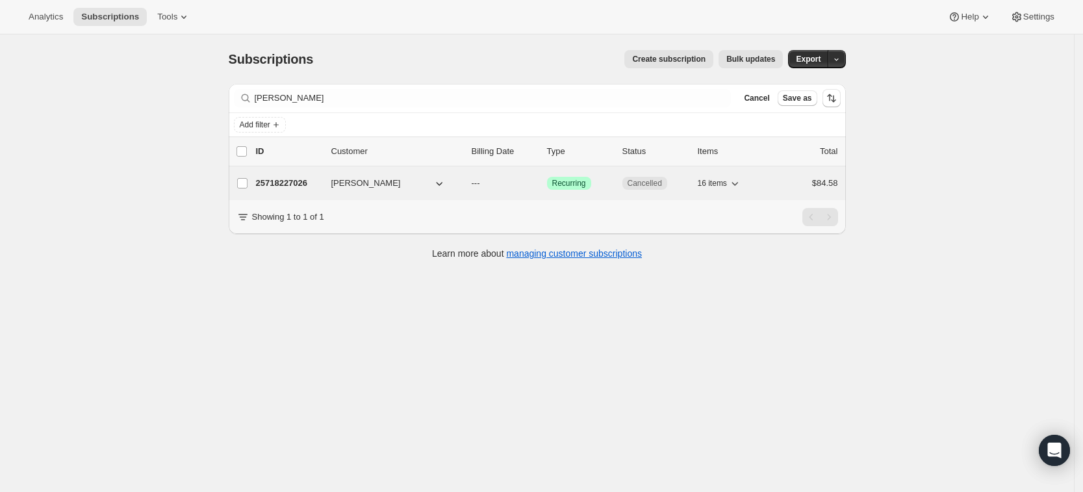
click at [443, 183] on icon "button" at bounding box center [439, 184] width 6 height 4
click at [311, 183] on p "25718227026" at bounding box center [288, 183] width 65 height 13
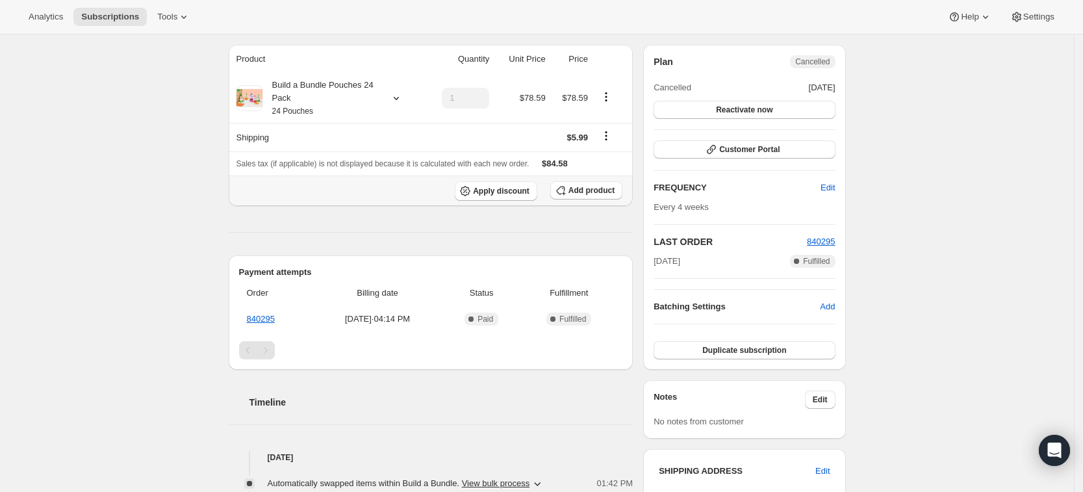
scroll to position [58, 0]
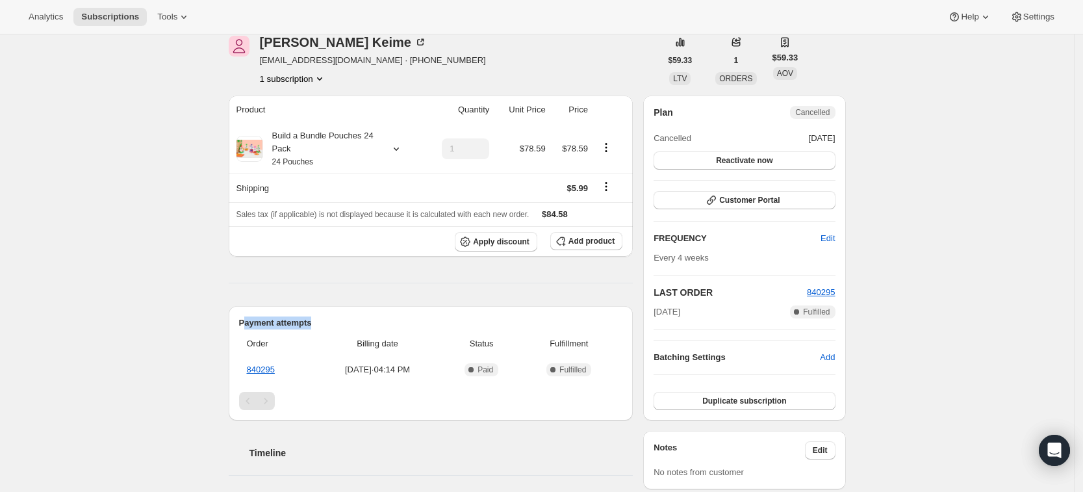
drag, startPoint x: 416, startPoint y: 306, endPoint x: 250, endPoint y: 286, distance: 166.9
click at [250, 286] on div "Product Quantity Unit Price Price Build a Bundle Pouches 24 Pack 24 Pouches 1 $…" at bounding box center [431, 439] width 405 height 687
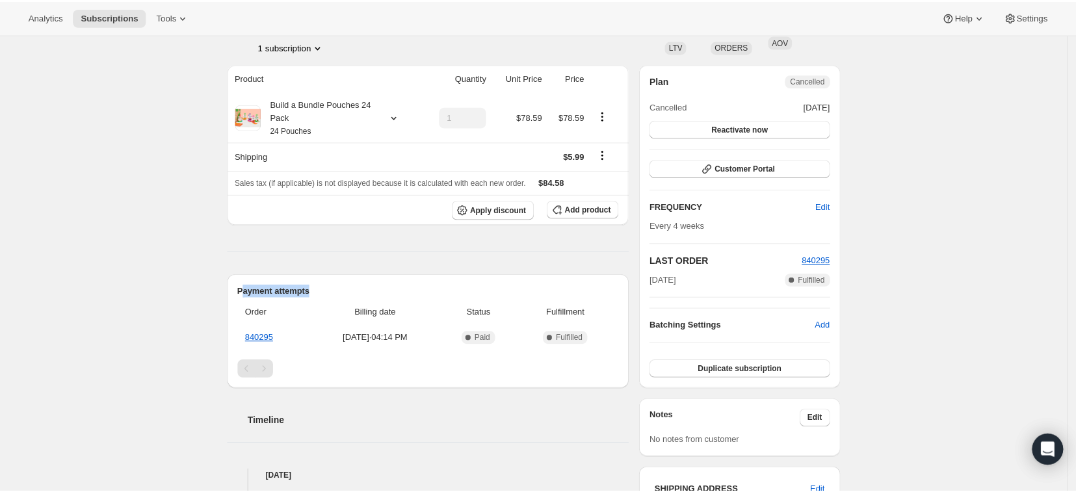
scroll to position [0, 0]
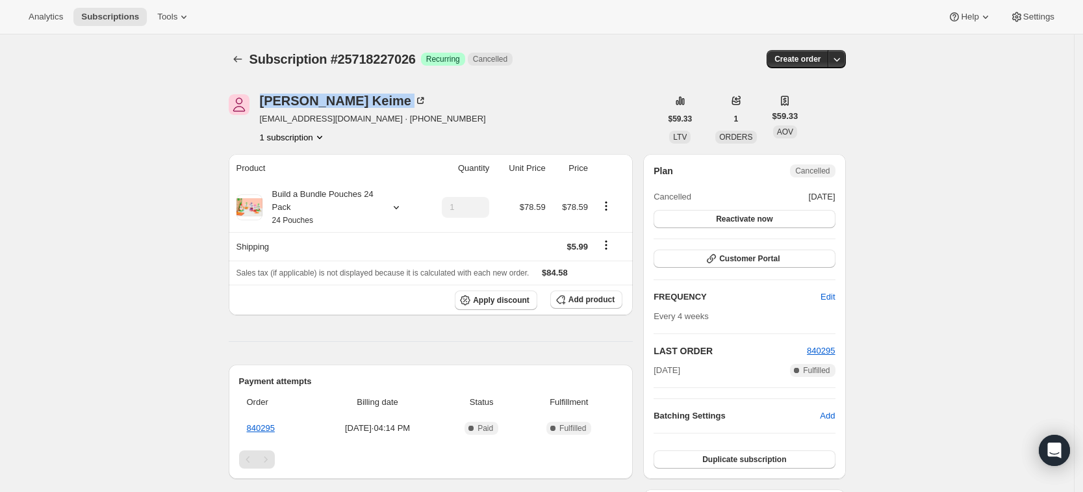
drag, startPoint x: 350, startPoint y: 104, endPoint x: 263, endPoint y: 105, distance: 87.1
click at [263, 105] on div "[PERSON_NAME] [EMAIL_ADDRESS][DOMAIN_NAME] · [PHONE_NUMBER] 1 subscription" at bounding box center [445, 118] width 432 height 49
copy div "[PERSON_NAME]"
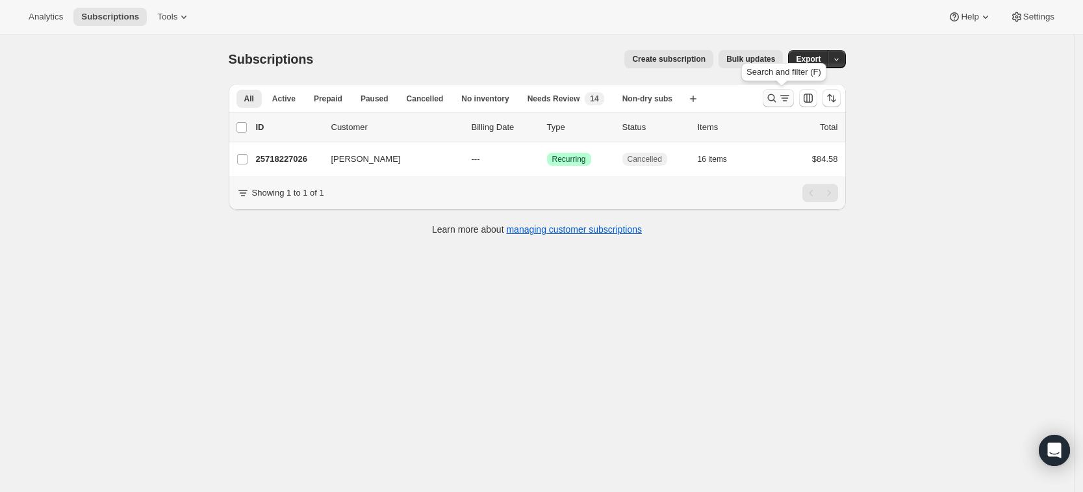
click at [776, 102] on icon "Search and filter results" at bounding box center [772, 98] width 13 height 13
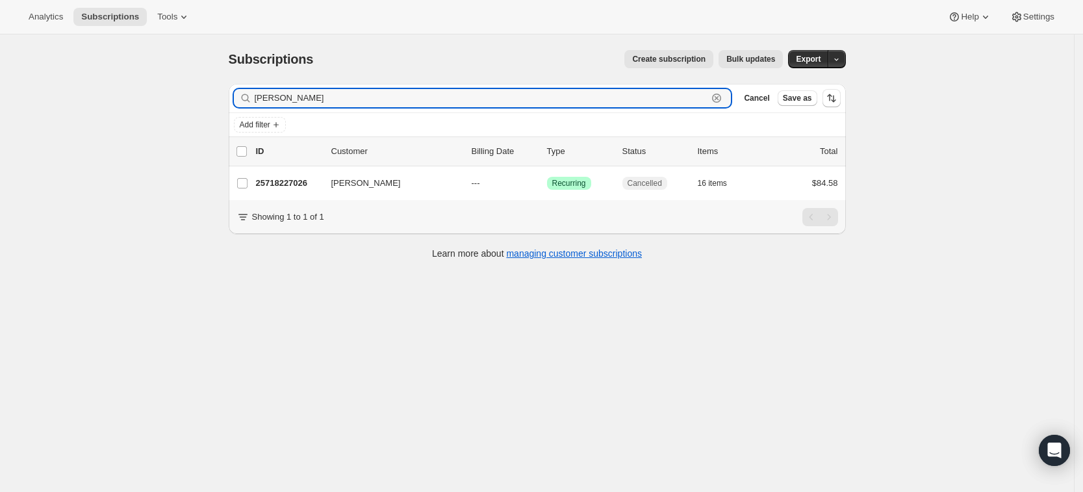
click at [723, 96] on icon "button" at bounding box center [716, 98] width 13 height 13
paste input "rutumodi@gmail.com"
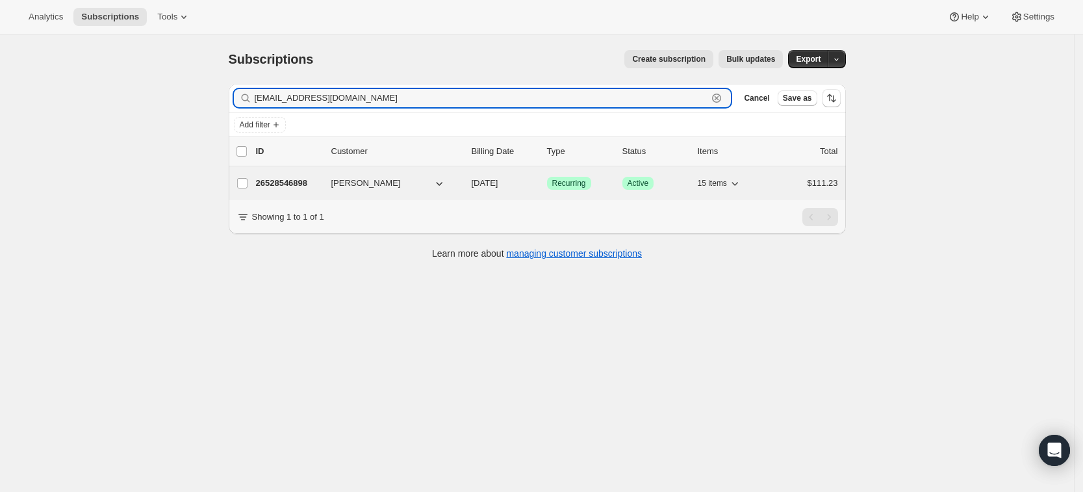
type input "rutumodi@gmail.com"
click at [292, 177] on p "26528546898" at bounding box center [288, 183] width 65 height 13
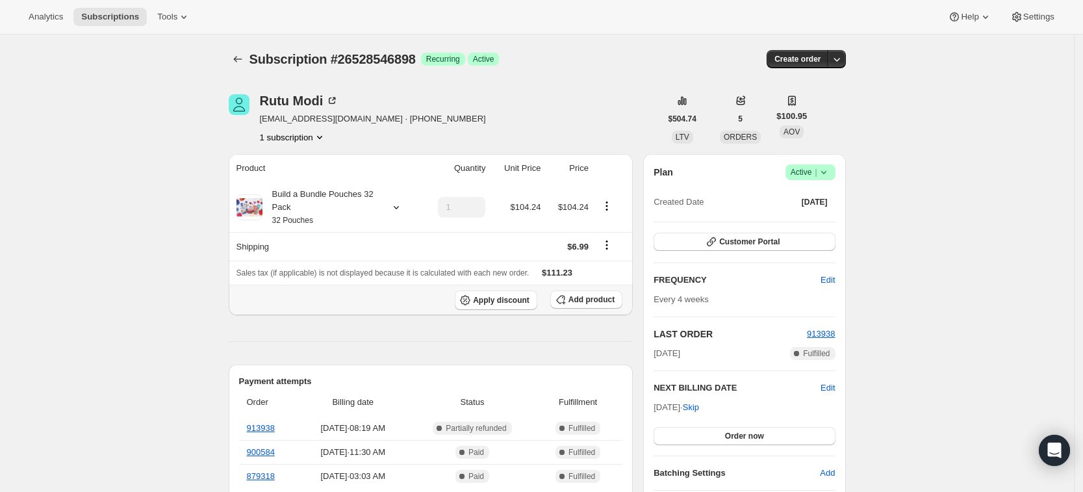
scroll to position [61, 0]
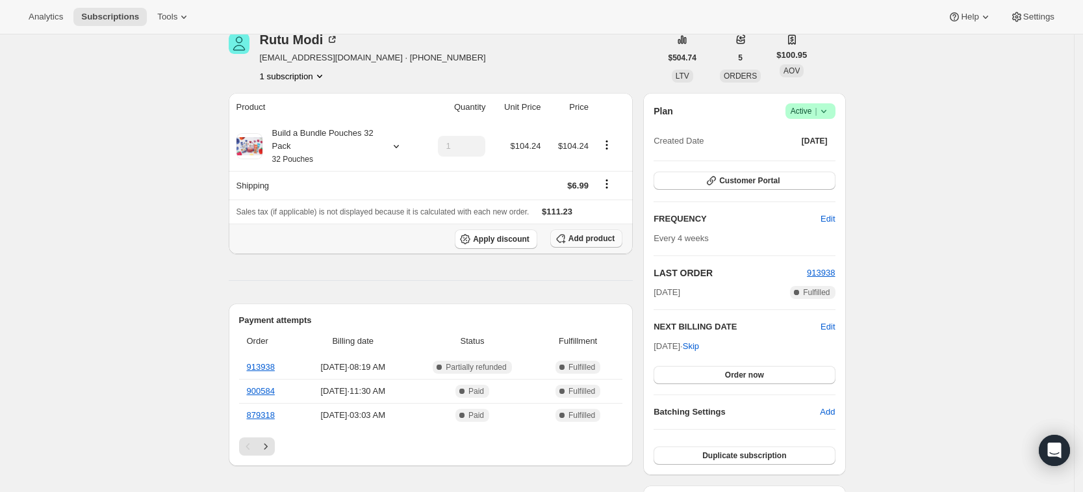
click at [586, 242] on span "Add product" at bounding box center [592, 238] width 46 height 10
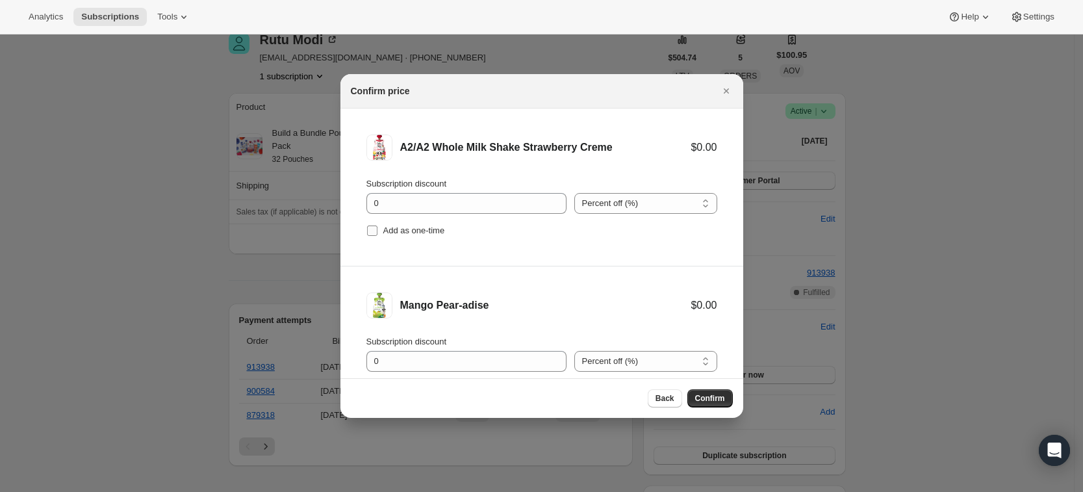
click at [411, 232] on span "Add as one-time" at bounding box center [414, 231] width 62 height 10
click at [378, 232] on input "Add as one-time" at bounding box center [372, 231] width 10 height 10
checkbox input "true"
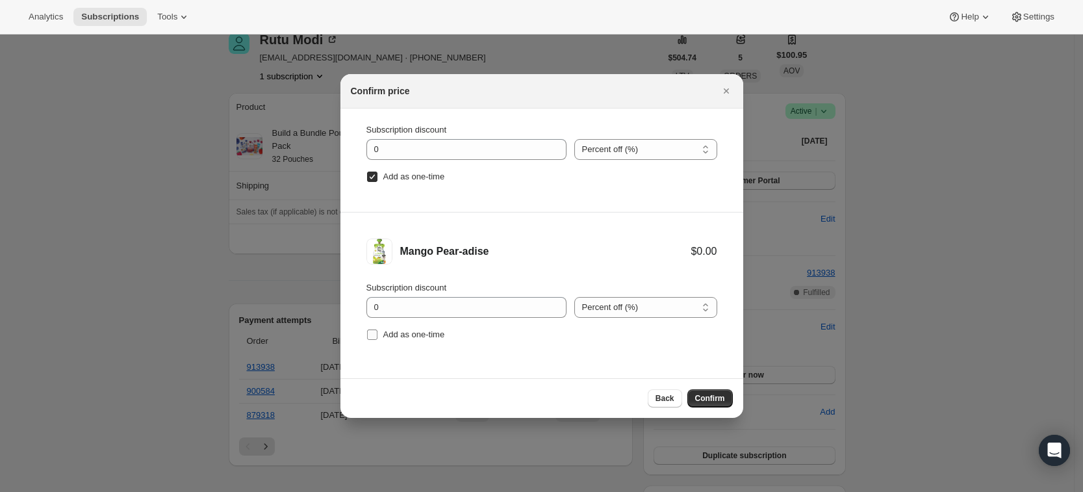
scroll to position [53, 0]
click at [420, 341] on span "Add as one-time" at bounding box center [414, 335] width 62 height 13
click at [378, 341] on input "Add as one-time" at bounding box center [372, 335] width 10 height 10
checkbox input "true"
click at [712, 399] on span "Confirm" at bounding box center [710, 398] width 30 height 10
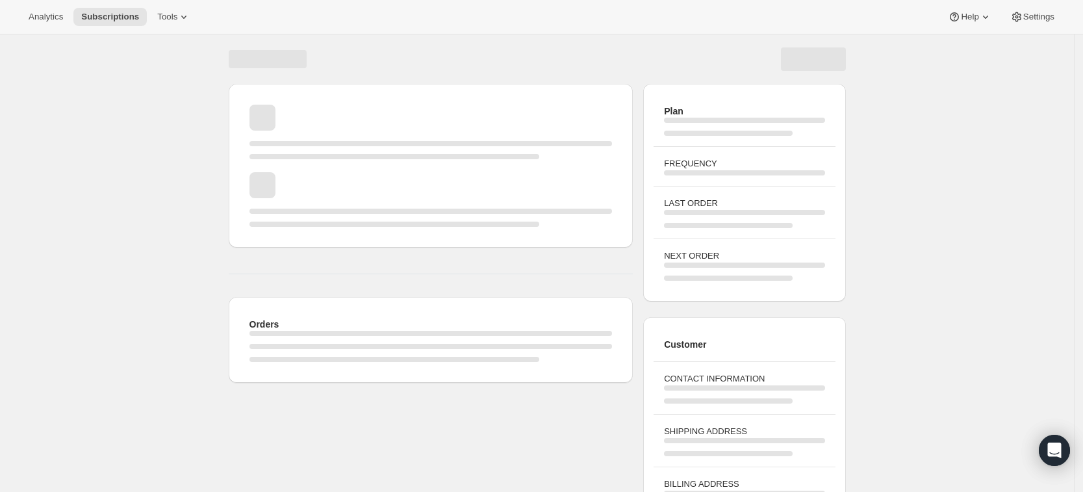
scroll to position [61, 0]
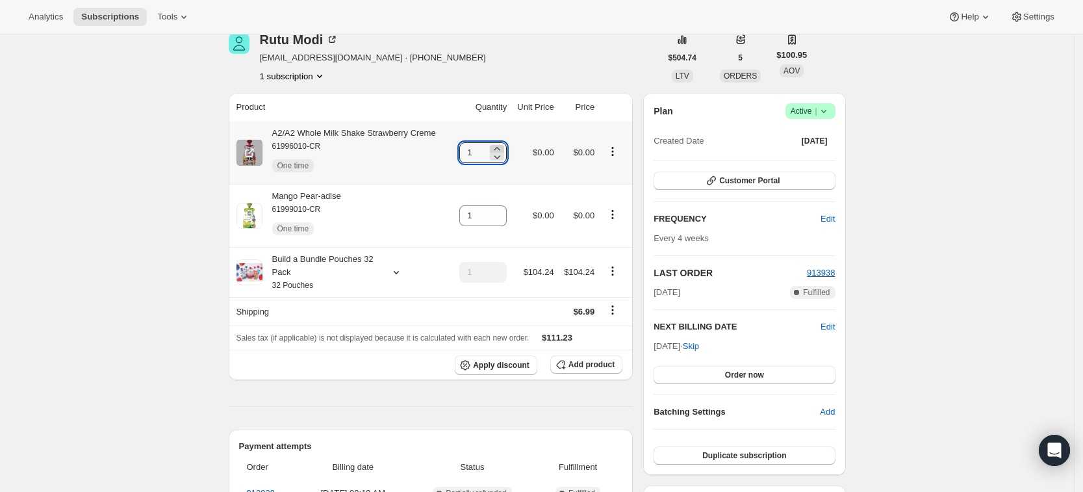
click at [504, 146] on icon at bounding box center [497, 148] width 13 height 13
type input "4"
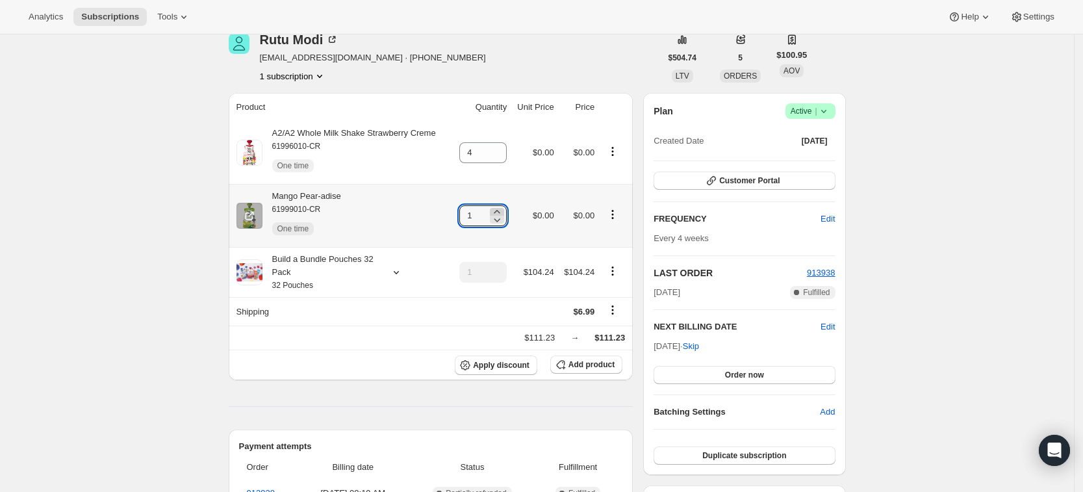
click at [503, 212] on icon at bounding box center [497, 211] width 13 height 13
type input "4"
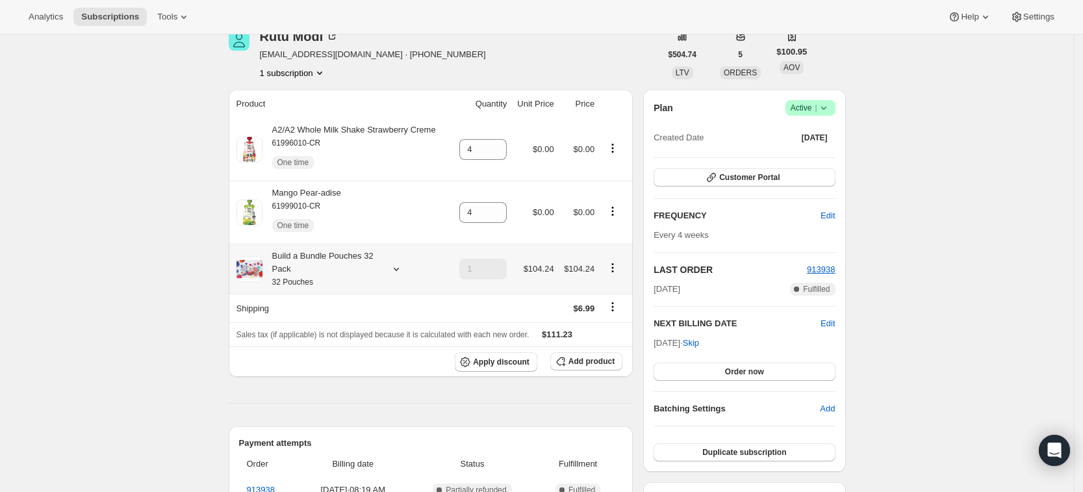
scroll to position [0, 0]
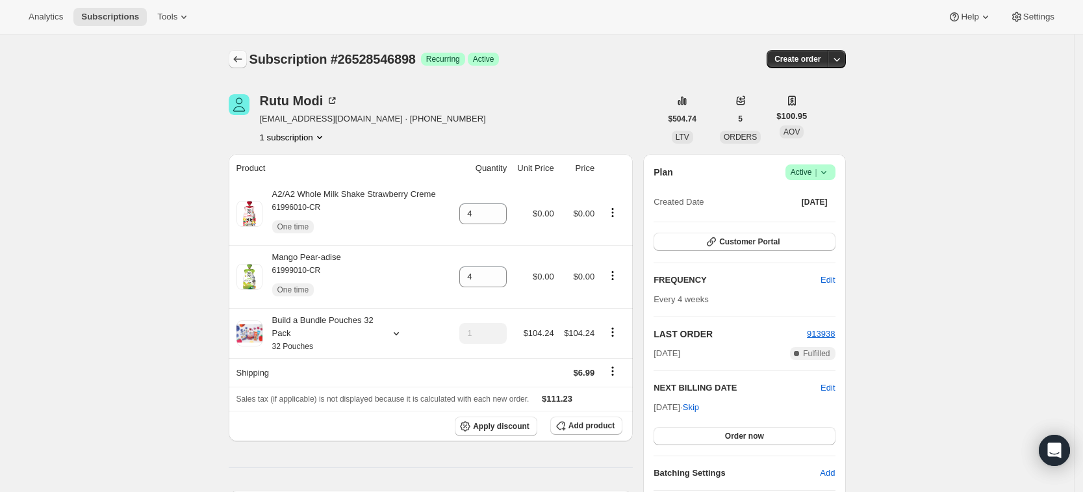
click at [240, 60] on icon "Subscriptions" at bounding box center [237, 59] width 13 height 13
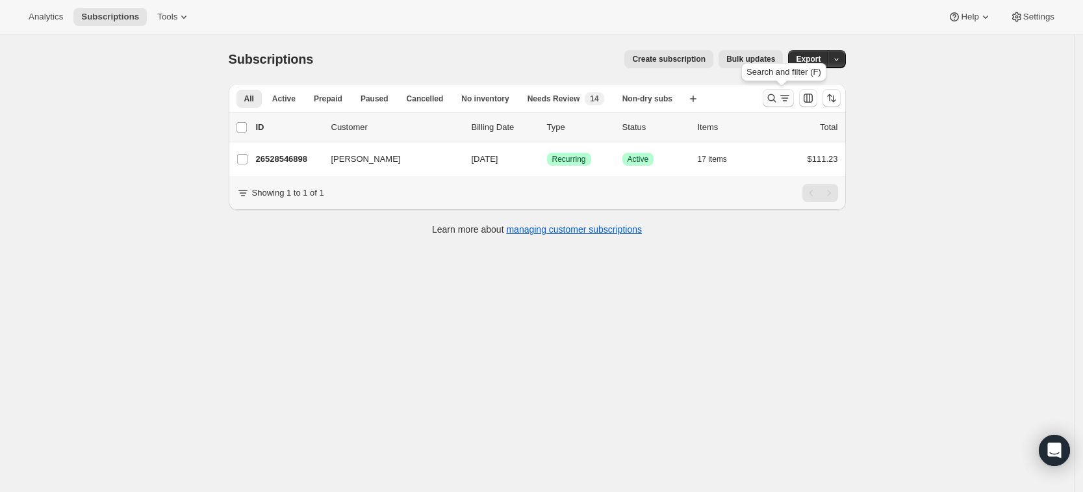
click at [777, 101] on icon "Search and filter results" at bounding box center [772, 98] width 13 height 13
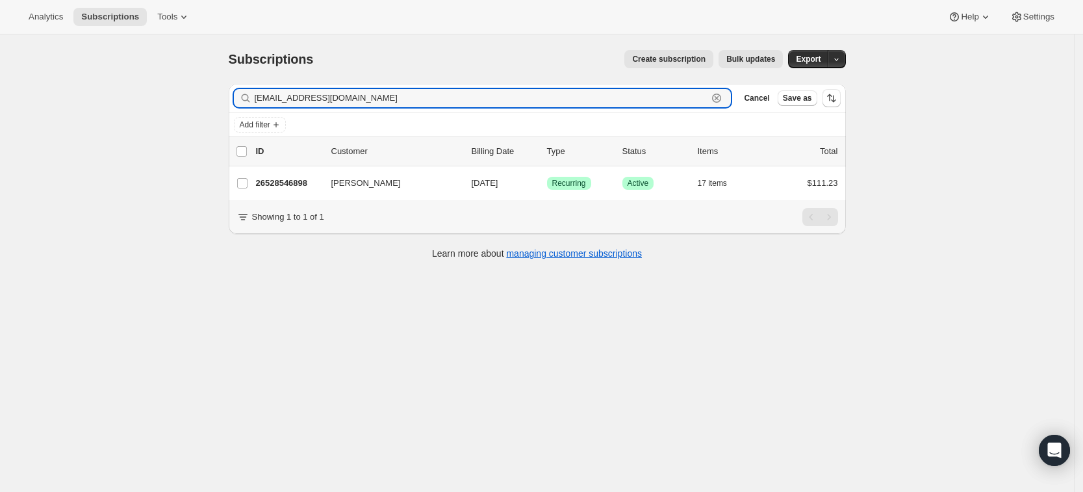
click at [721, 101] on icon "button" at bounding box center [716, 98] width 9 height 9
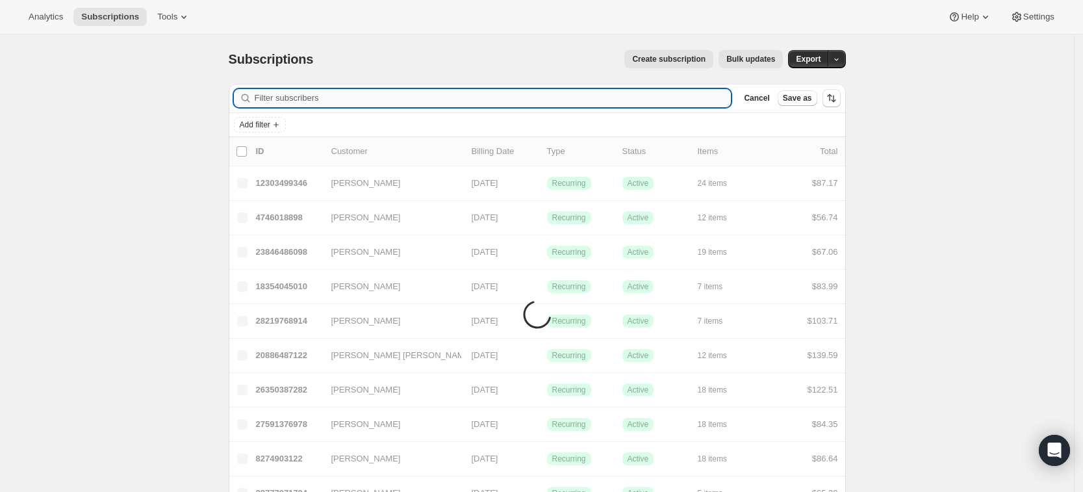
paste input "melissaferramosca@gmail.com"
type input "melissaferramosca@gmail.com"
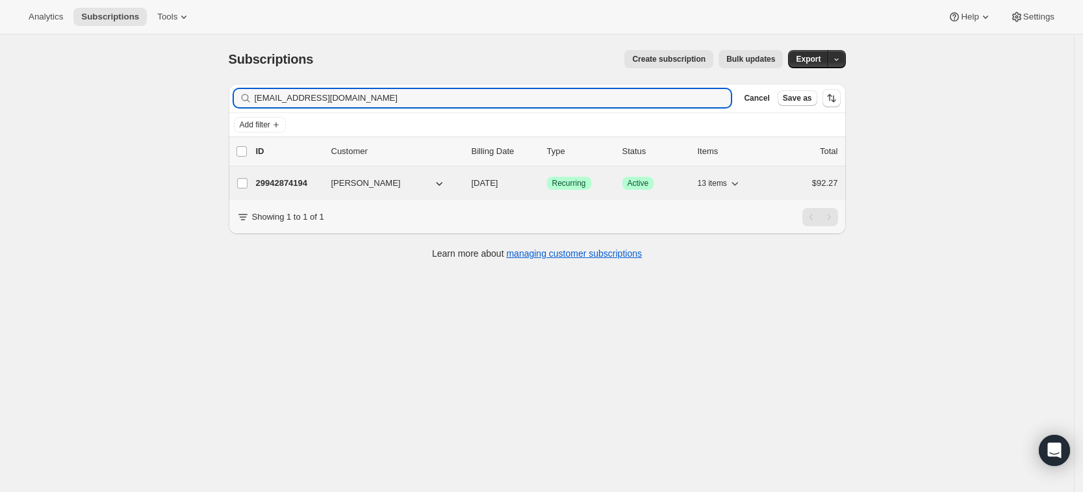
click at [289, 186] on p "29942874194" at bounding box center [288, 183] width 65 height 13
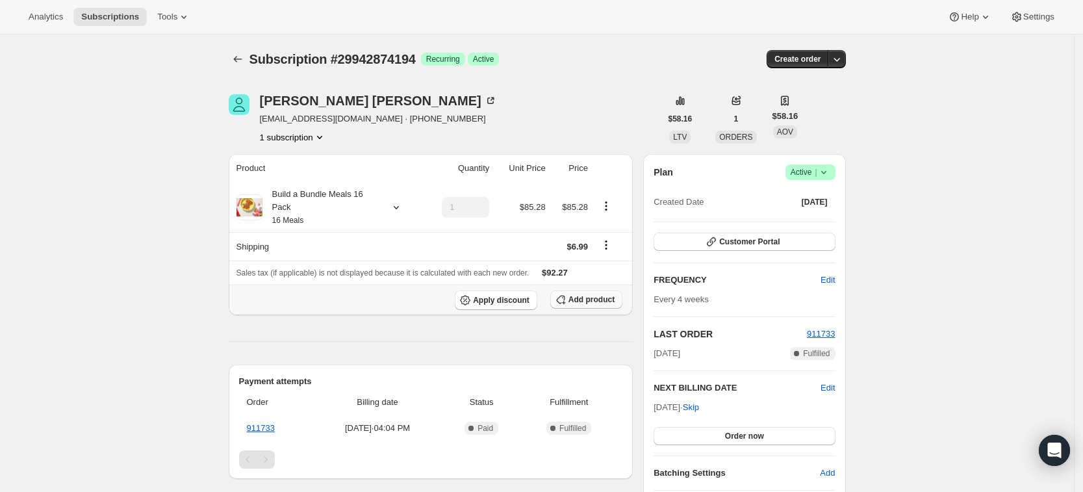
click at [613, 303] on span "Add product" at bounding box center [592, 299] width 46 height 10
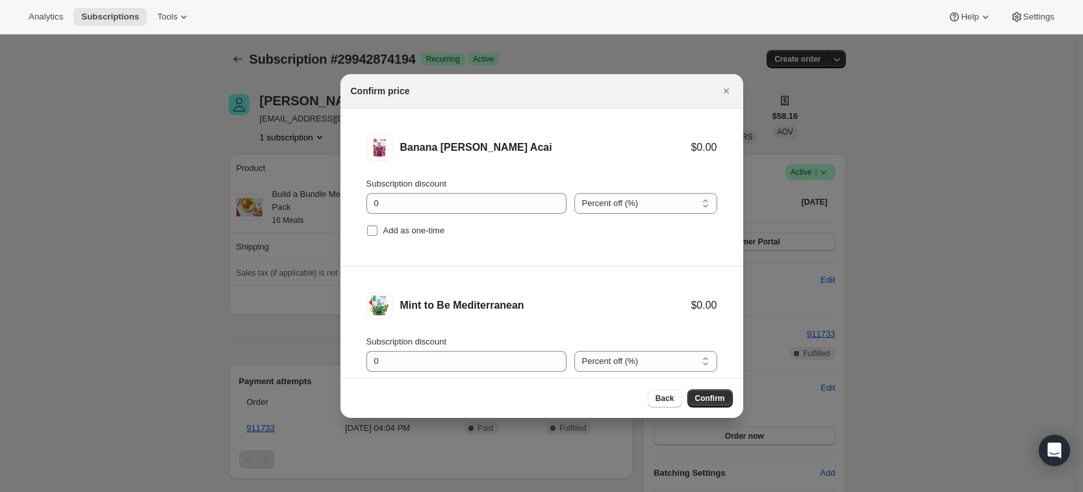
click at [376, 227] on input "Add as one-time" at bounding box center [372, 231] width 10 height 10
checkbox input "true"
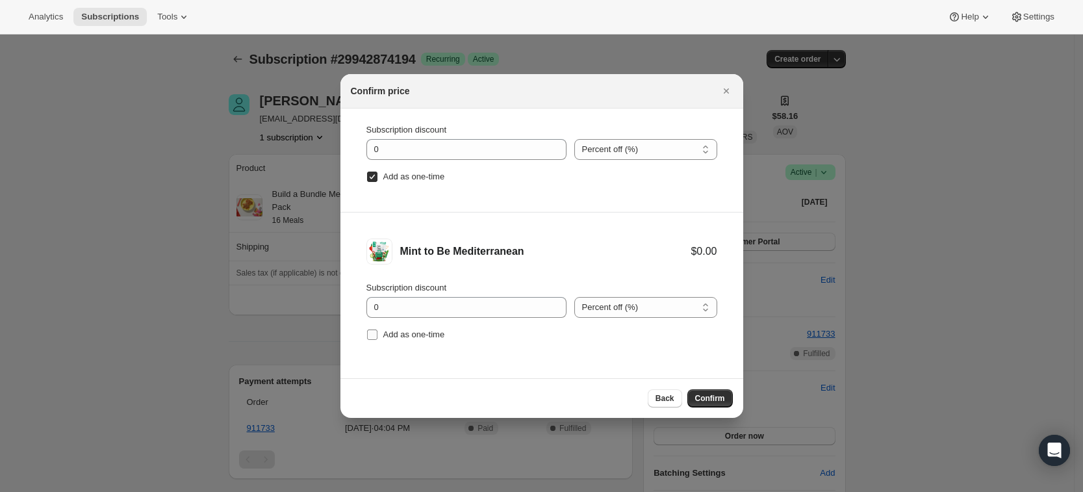
click at [398, 341] on span "Add as one-time" at bounding box center [414, 334] width 62 height 13
click at [378, 340] on input "Add as one-time" at bounding box center [372, 334] width 10 height 10
checkbox input "true"
click at [718, 392] on button "Confirm" at bounding box center [710, 398] width 45 height 18
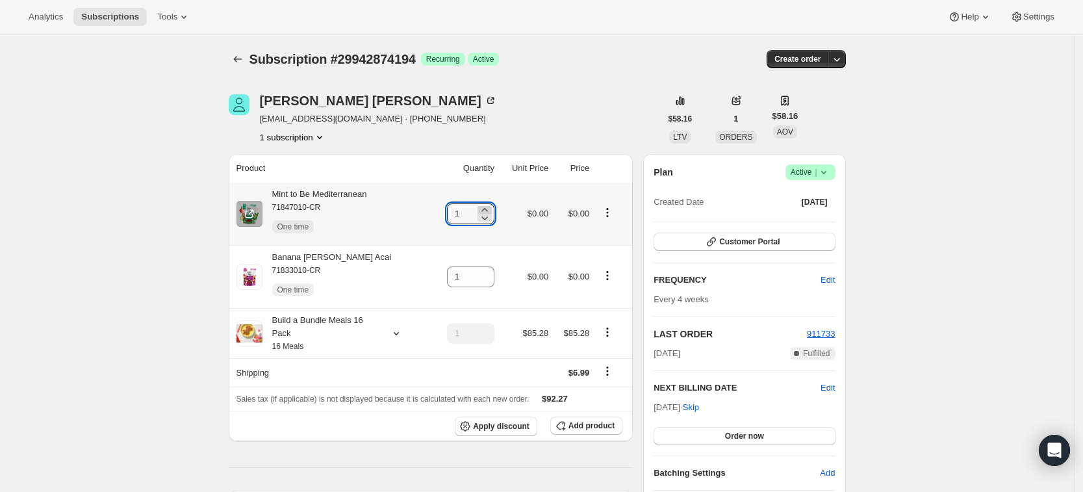
click at [491, 209] on icon at bounding box center [484, 209] width 13 height 13
type input "3"
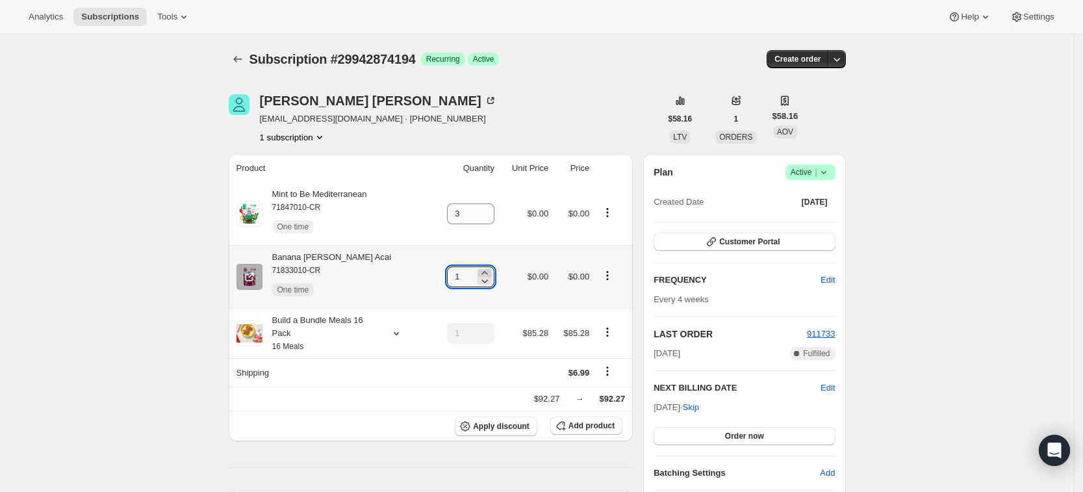
click at [485, 272] on icon at bounding box center [485, 272] width 6 height 3
type input "3"
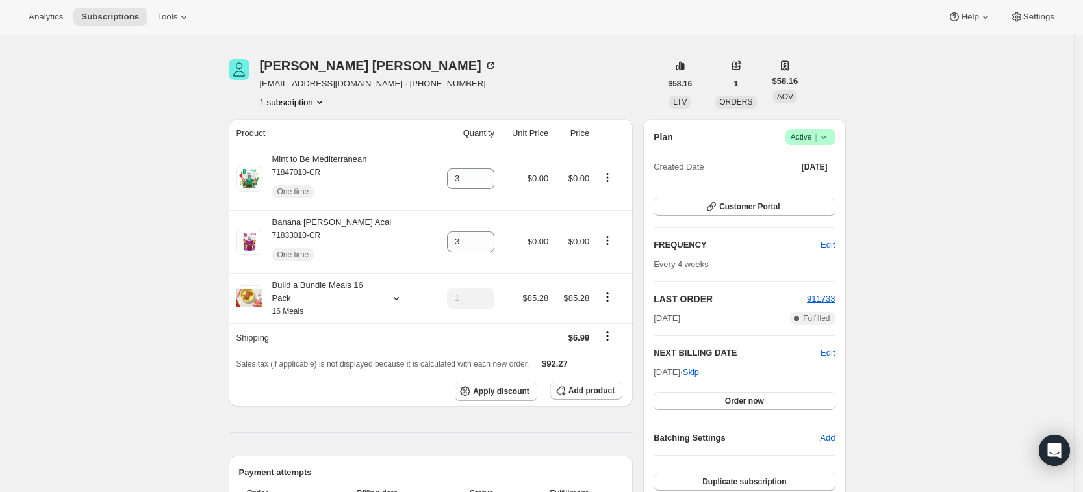
scroll to position [0, 0]
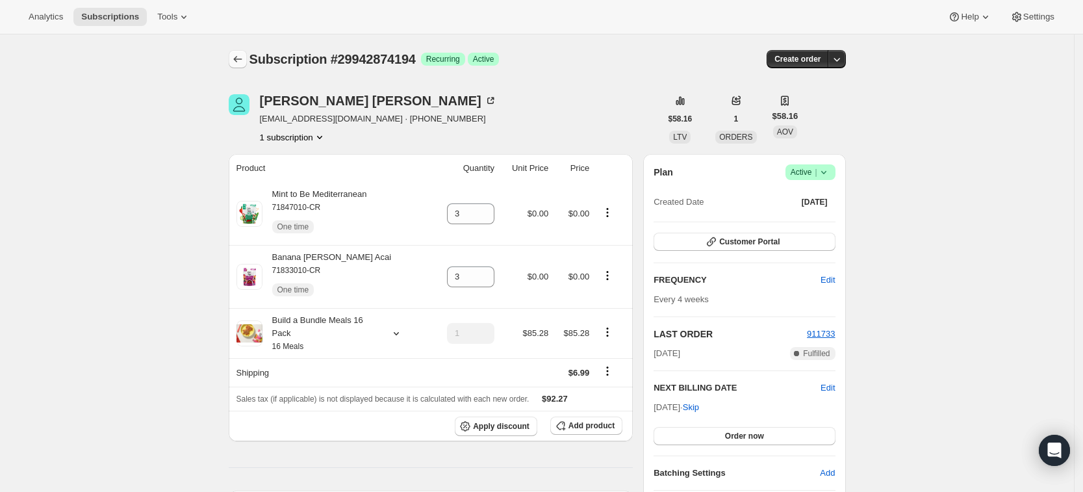
click at [238, 62] on icon "Subscriptions" at bounding box center [237, 59] width 13 height 13
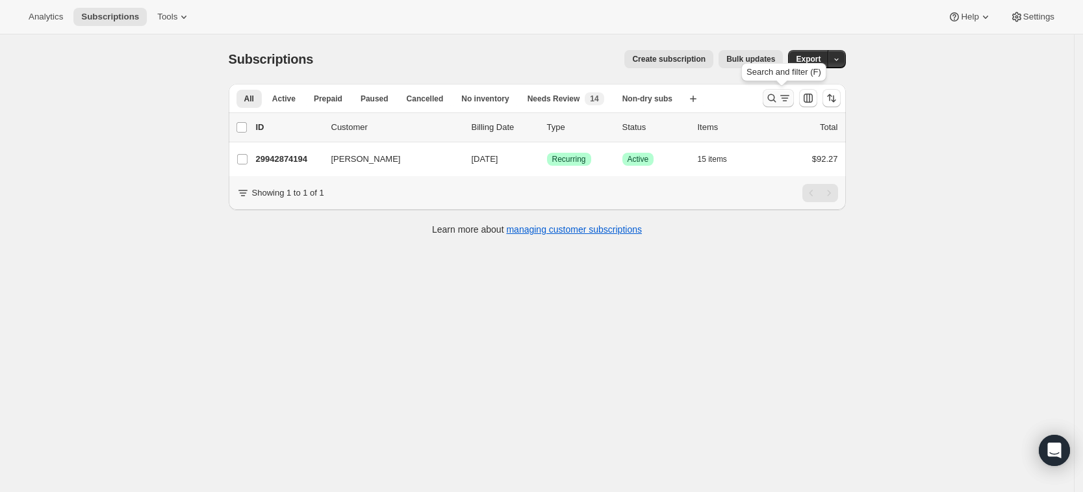
click at [779, 101] on icon "Search and filter results" at bounding box center [772, 98] width 13 height 13
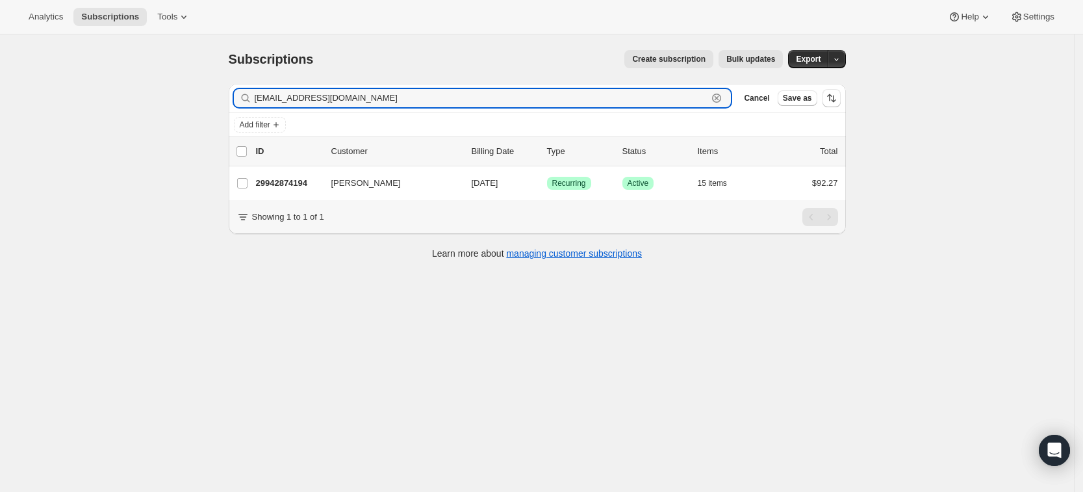
click at [721, 101] on icon "button" at bounding box center [716, 98] width 9 height 9
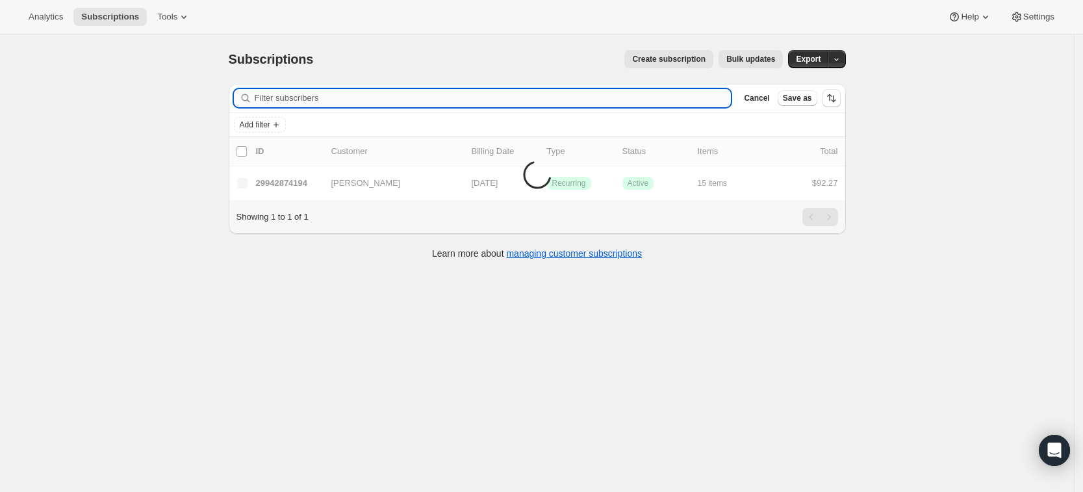
paste input "mbenn26@gmail.com"
type input "mbenn26@gmail.com"
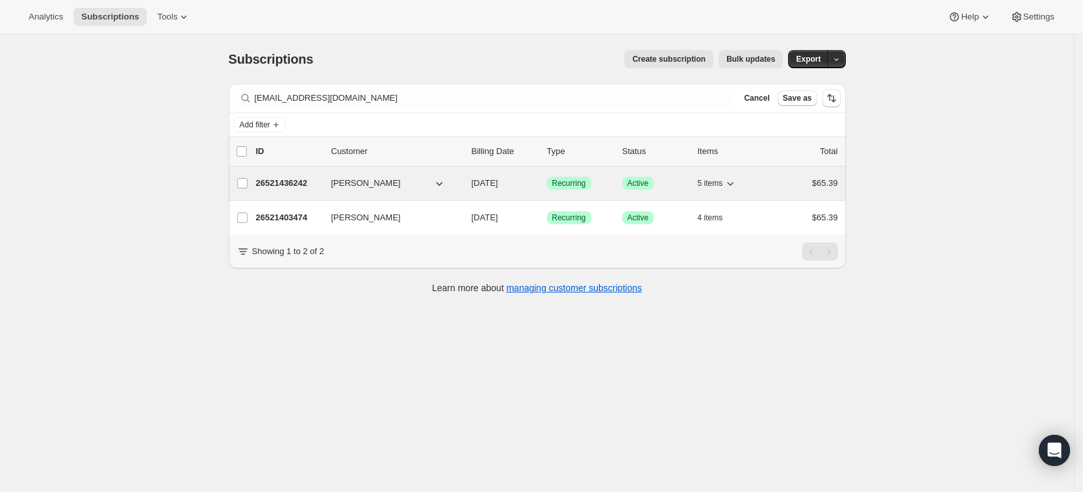
click at [292, 189] on p "26521436242" at bounding box center [288, 183] width 65 height 13
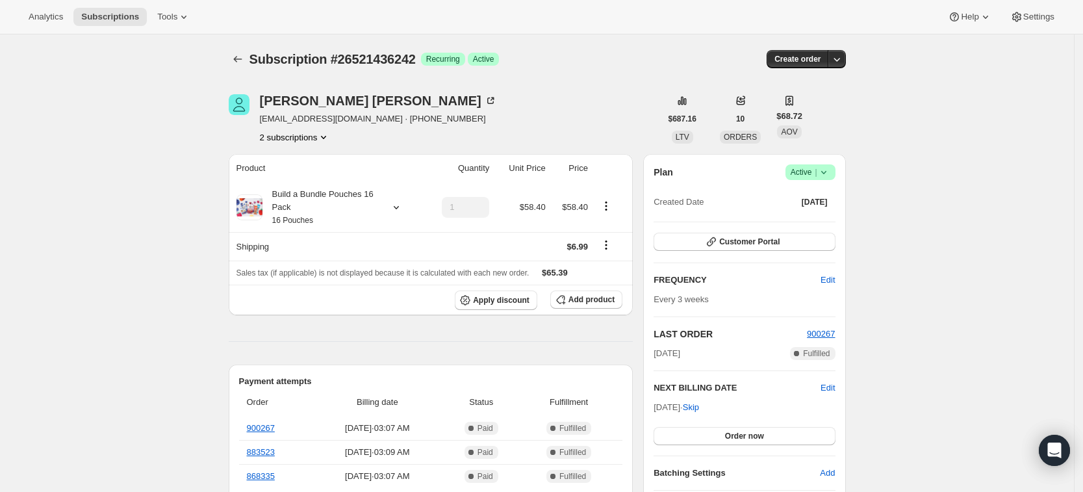
scroll to position [1, 0]
click at [317, 135] on button "2 subscriptions" at bounding box center [295, 136] width 71 height 13
click at [299, 162] on span "26521403474" at bounding box center [281, 161] width 52 height 10
click at [586, 305] on button "Add product" at bounding box center [586, 299] width 72 height 18
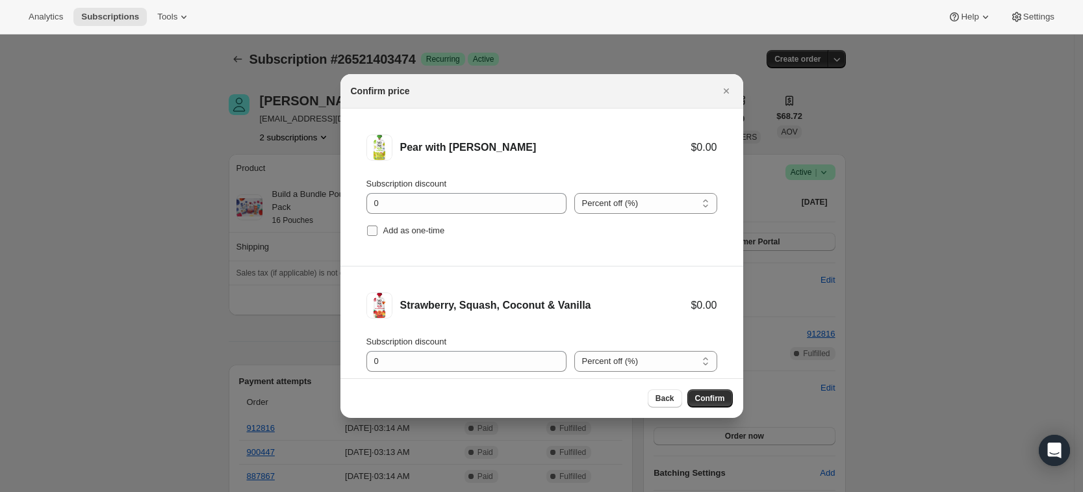
click at [400, 233] on span "Add as one-time" at bounding box center [414, 231] width 62 height 10
click at [378, 233] on input "Add as one-time" at bounding box center [372, 231] width 10 height 10
checkbox input "true"
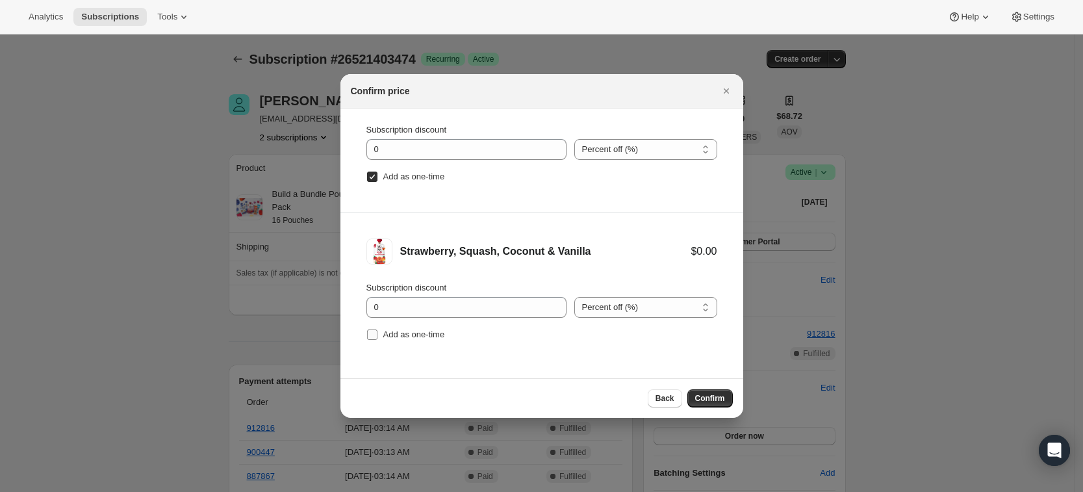
click at [416, 329] on span "Add as one-time" at bounding box center [414, 334] width 62 height 10
click at [378, 329] on input "Add as one-time" at bounding box center [372, 334] width 10 height 10
checkbox input "true"
click at [712, 400] on span "Confirm" at bounding box center [710, 398] width 30 height 10
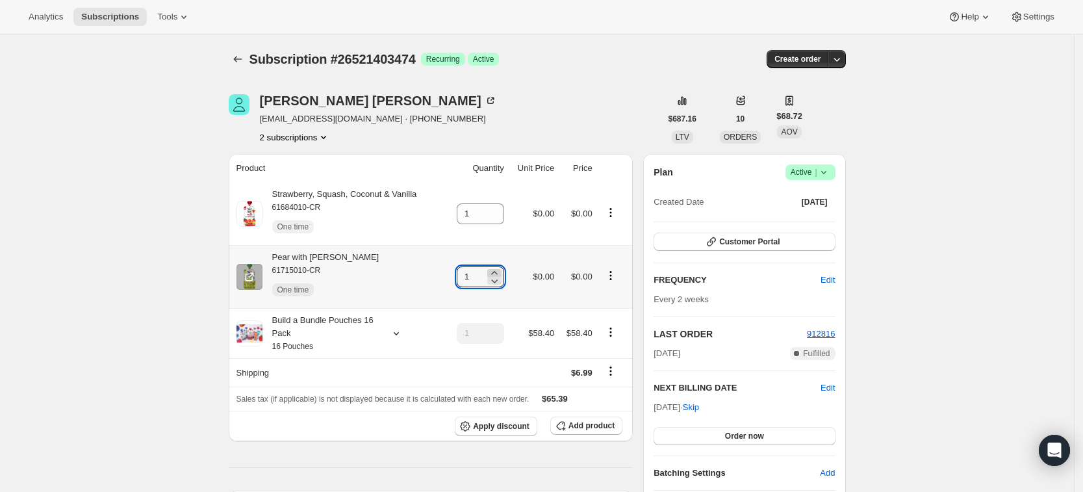
click at [500, 273] on icon at bounding box center [494, 272] width 13 height 13
type input "3"
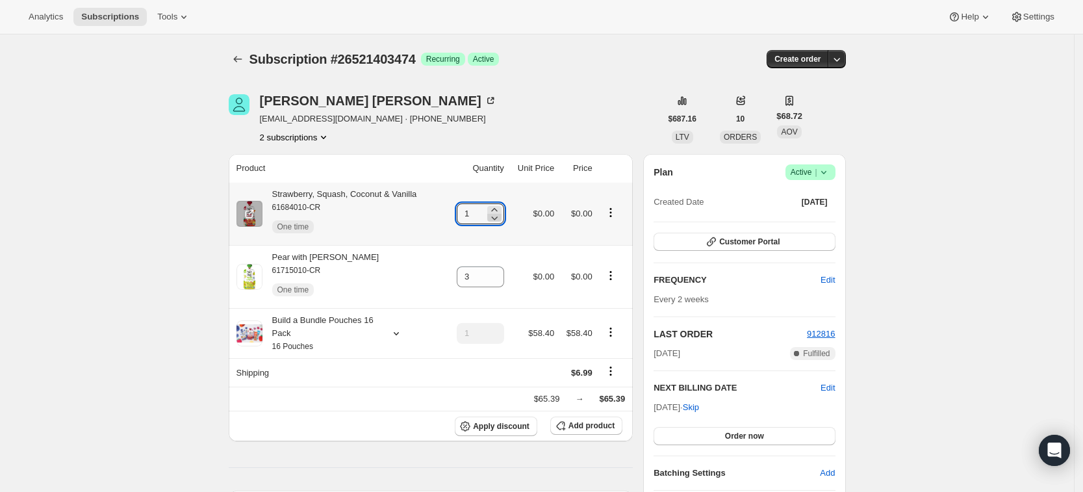
click at [500, 211] on icon at bounding box center [494, 217] width 13 height 13
click at [500, 207] on icon at bounding box center [494, 209] width 13 height 13
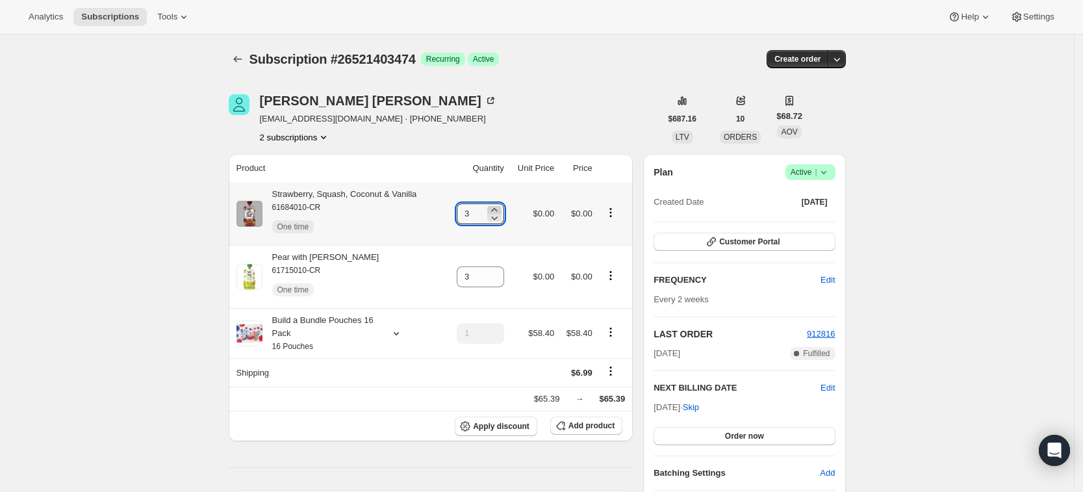
click at [500, 207] on icon at bounding box center [494, 209] width 13 height 13
click at [499, 217] on icon at bounding box center [494, 217] width 13 height 13
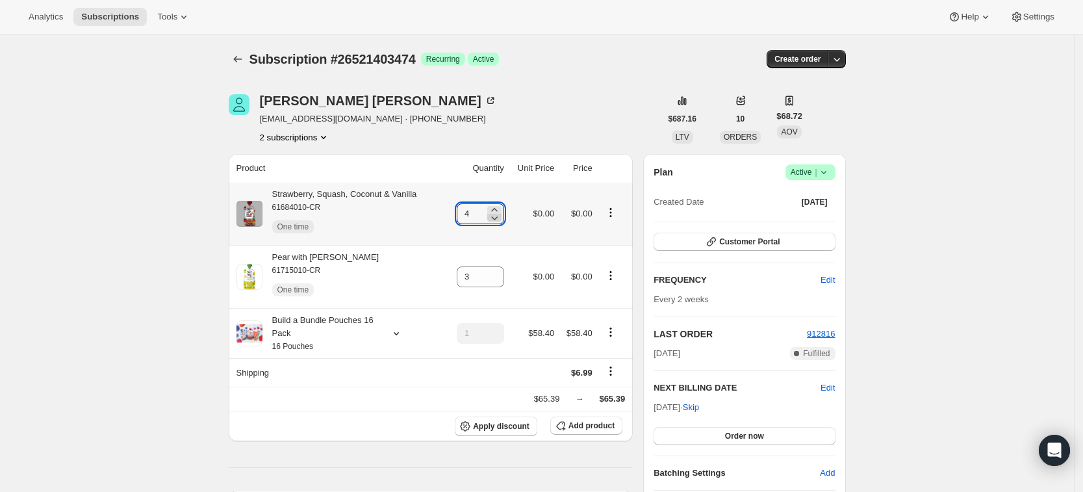
type input "3"
click at [497, 272] on icon at bounding box center [494, 272] width 6 height 3
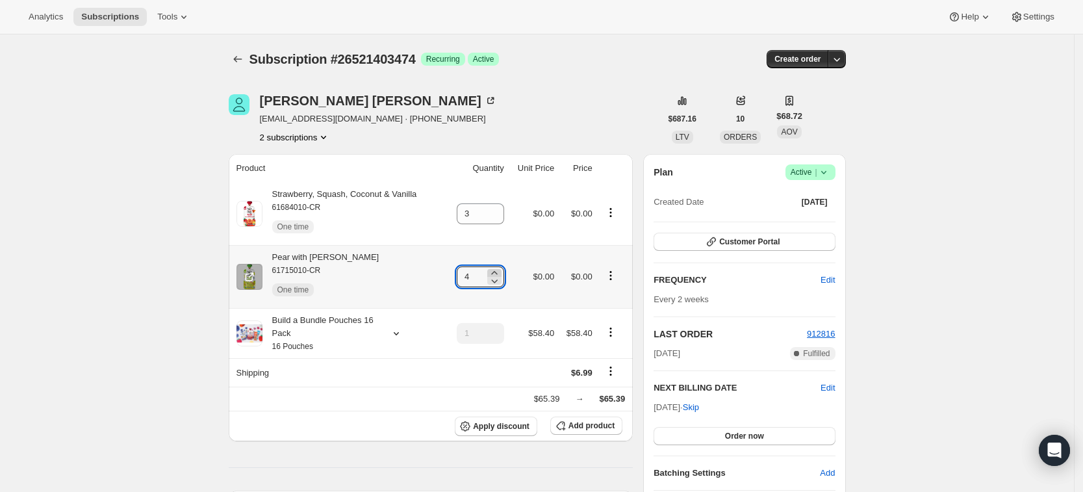
click at [497, 272] on icon at bounding box center [494, 272] width 6 height 3
type input "6"
